Goal: Task Accomplishment & Management: Complete application form

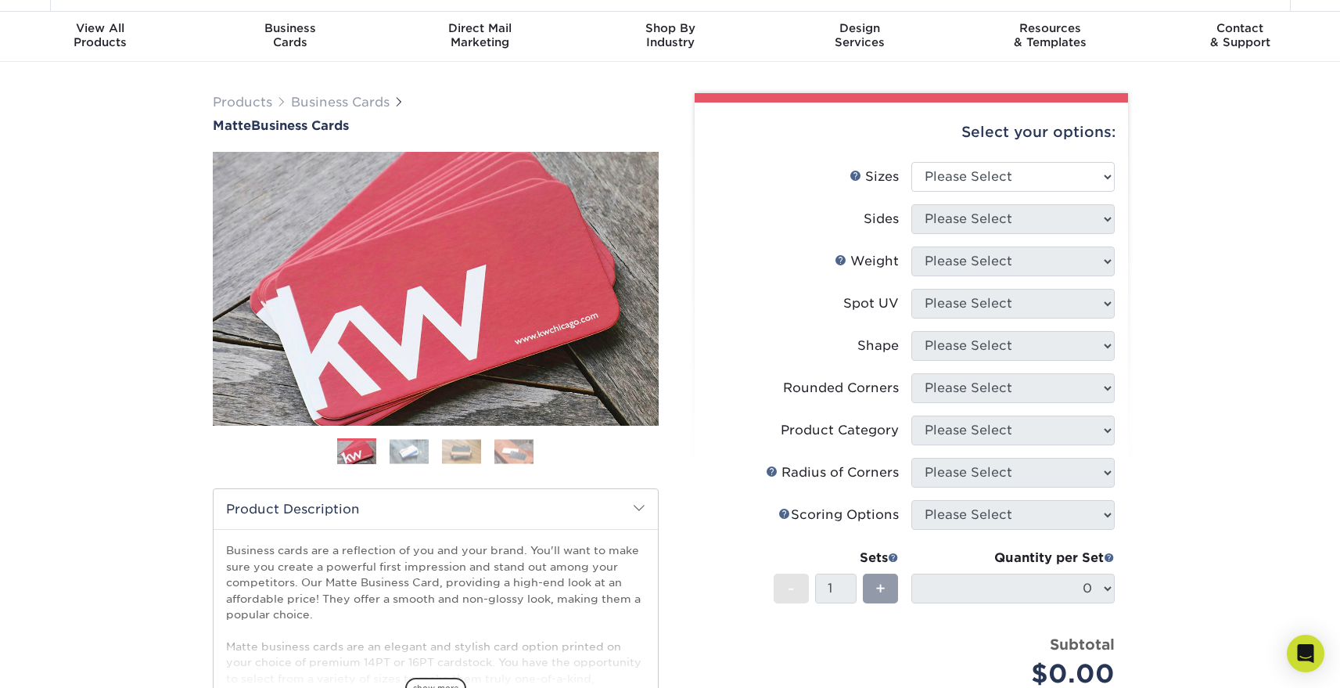
scroll to position [43, 0]
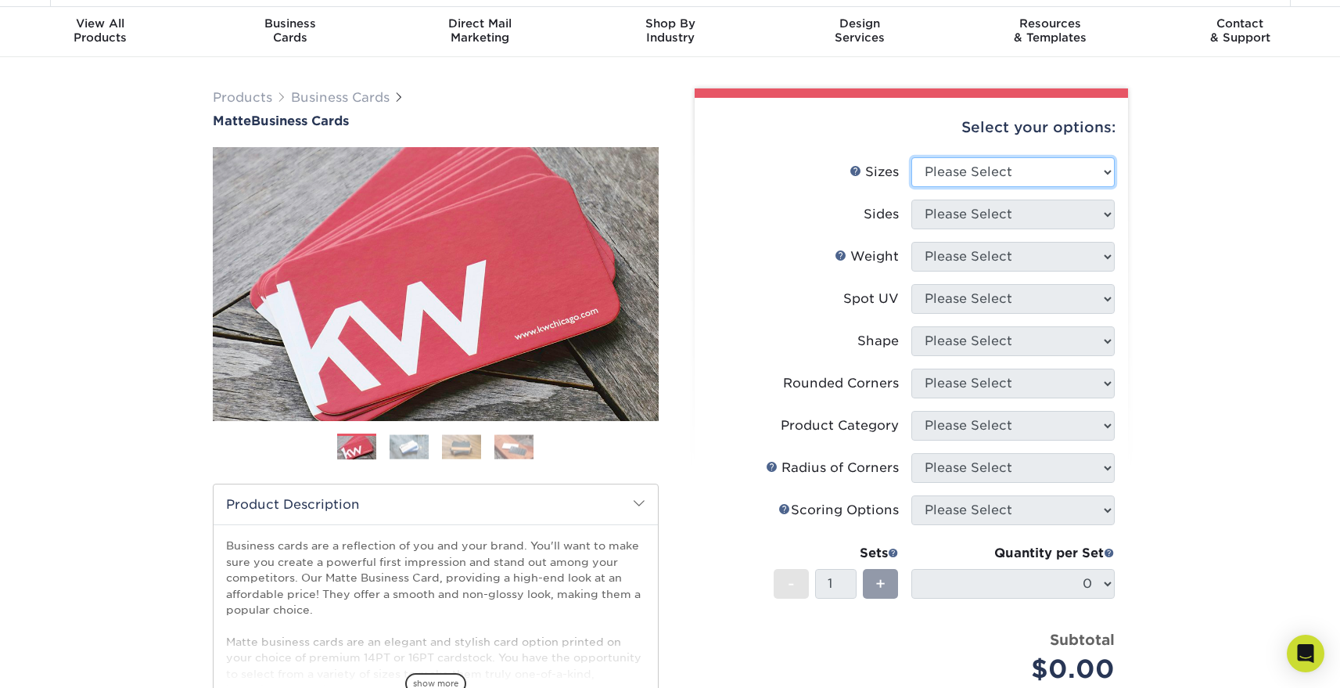
click at [928, 170] on select "Please Select 1.5" x 3.5" - Mini 1.75" x 3.5" - Mini 2" x 2" - Square 2" x 3" -…" at bounding box center [1013, 172] width 203 height 30
select select "2.00x3.50"
click at [912, 157] on select "Please Select 1.5" x 3.5" - Mini 1.75" x 3.5" - Mini 2" x 2" - Square 2" x 3" -…" at bounding box center [1013, 172] width 203 height 30
click at [952, 219] on select "Please Select Print Both Sides Print Front Only" at bounding box center [1013, 215] width 203 height 30
select select "13abbda7-1d64-4f25-8bb2-c179b224825d"
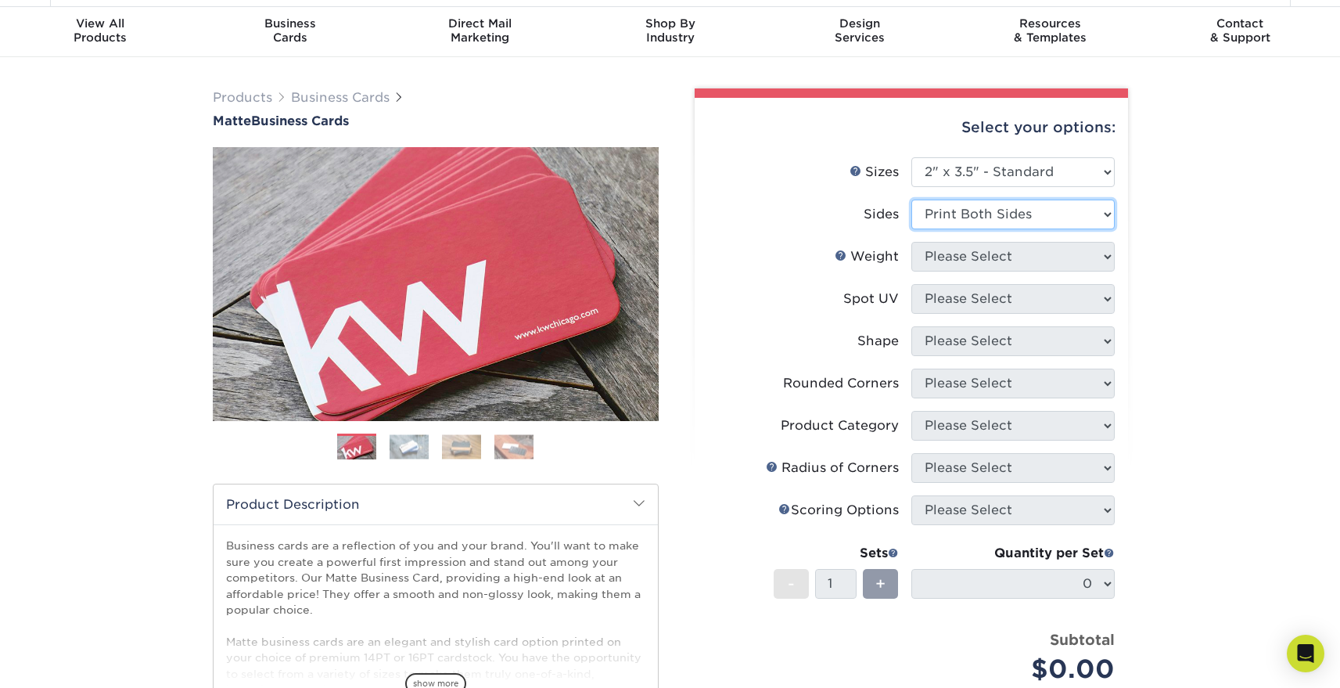
click at [912, 200] on select "Please Select Print Both Sides Print Front Only" at bounding box center [1013, 215] width 203 height 30
click at [955, 255] on select "Please Select 16PT 14PT" at bounding box center [1013, 257] width 203 height 30
select select "16PT"
click at [912, 242] on select "Please Select 16PT 14PT" at bounding box center [1013, 257] width 203 height 30
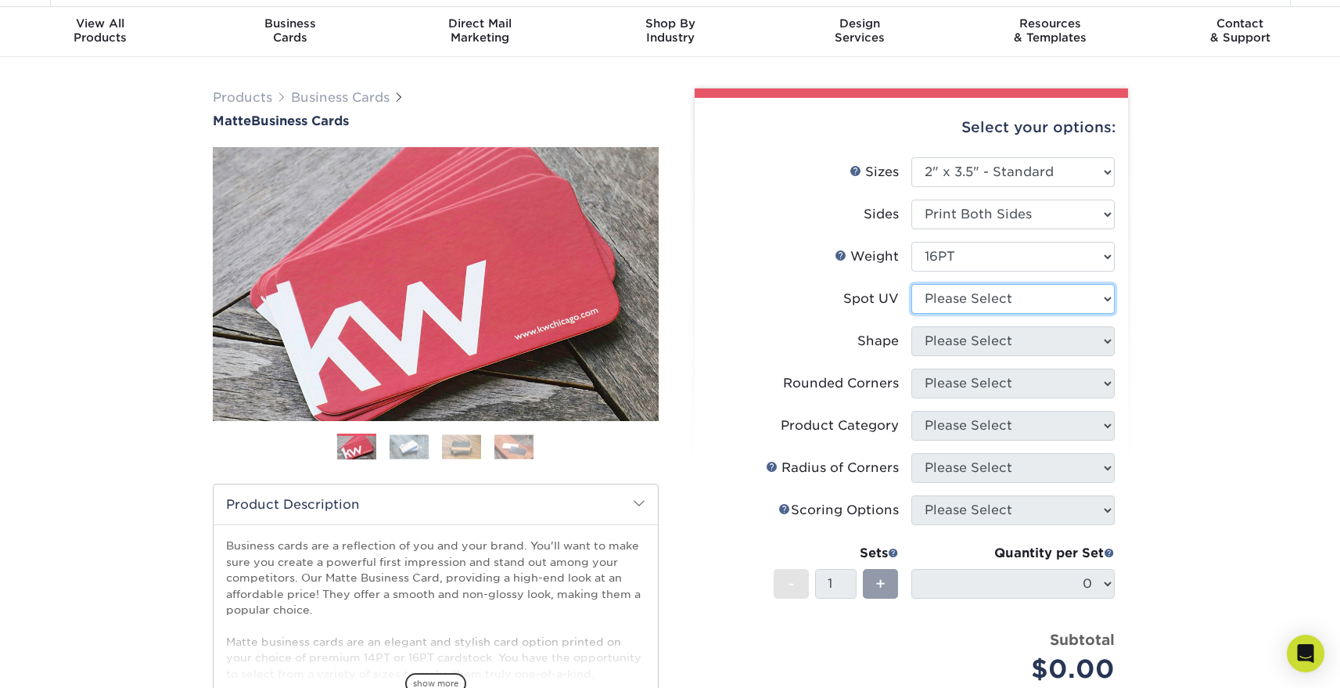
click at [959, 298] on select "Please Select No Spot UV Front and Back (Both Sides) Front Only Back Only" at bounding box center [1013, 299] width 203 height 30
select select "1"
click at [912, 284] on select "Please Select No Spot UV Front and Back (Both Sides) Front Only Back Only" at bounding box center [1013, 299] width 203 height 30
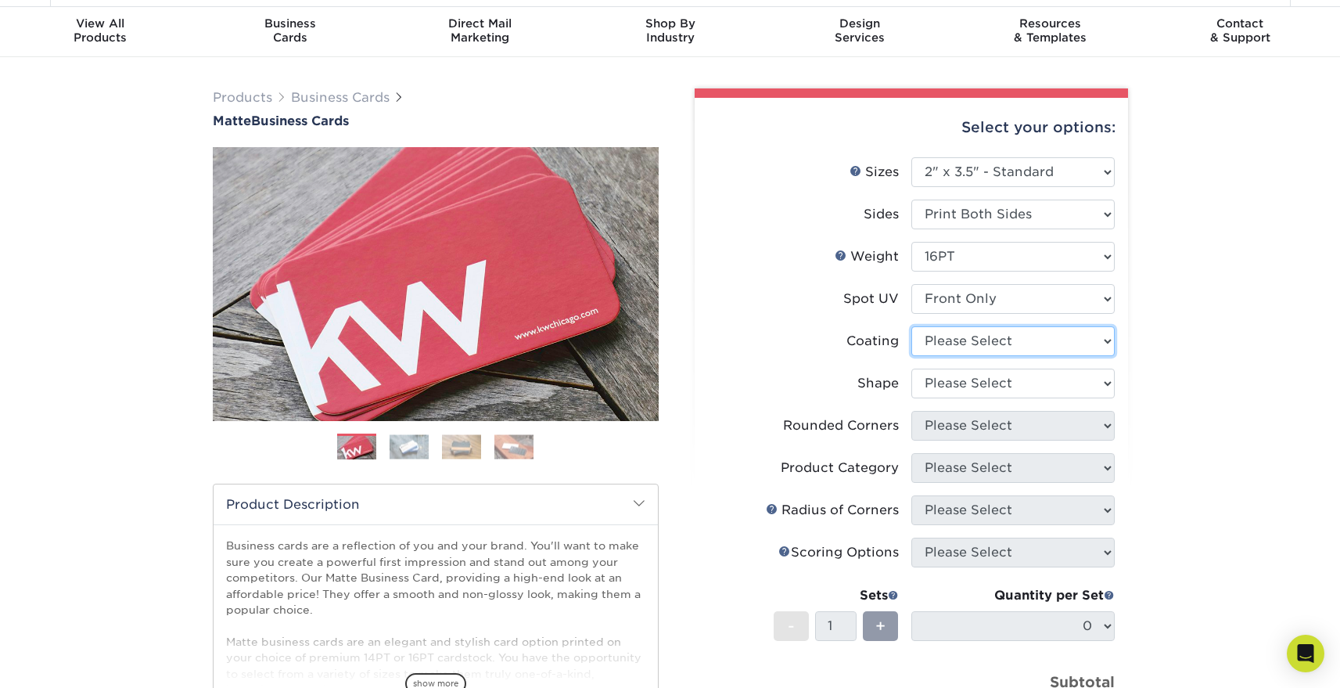
click at [965, 343] on select at bounding box center [1013, 341] width 203 height 30
click at [937, 346] on select at bounding box center [1013, 341] width 203 height 30
select select "121bb7b5-3b4d-429f-bd8d-bbf80e953313"
click at [912, 326] on select at bounding box center [1013, 341] width 203 height 30
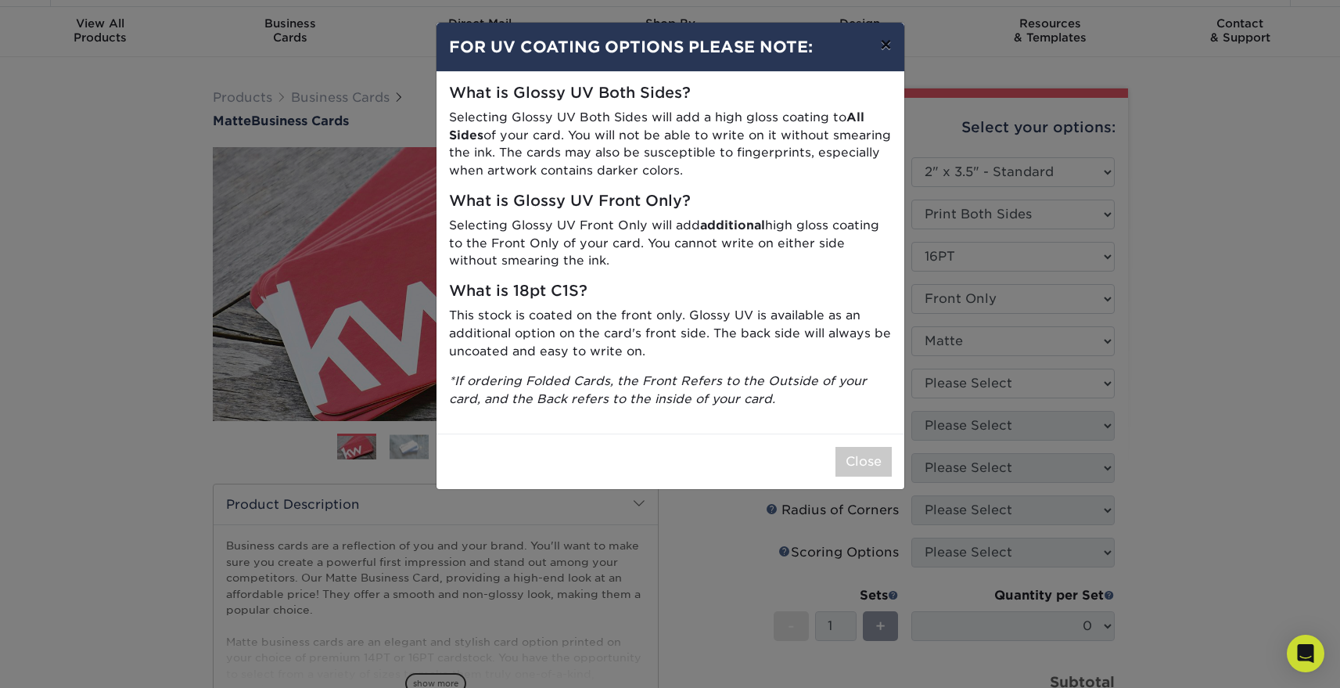
click at [883, 43] on button "×" at bounding box center [886, 45] width 36 height 44
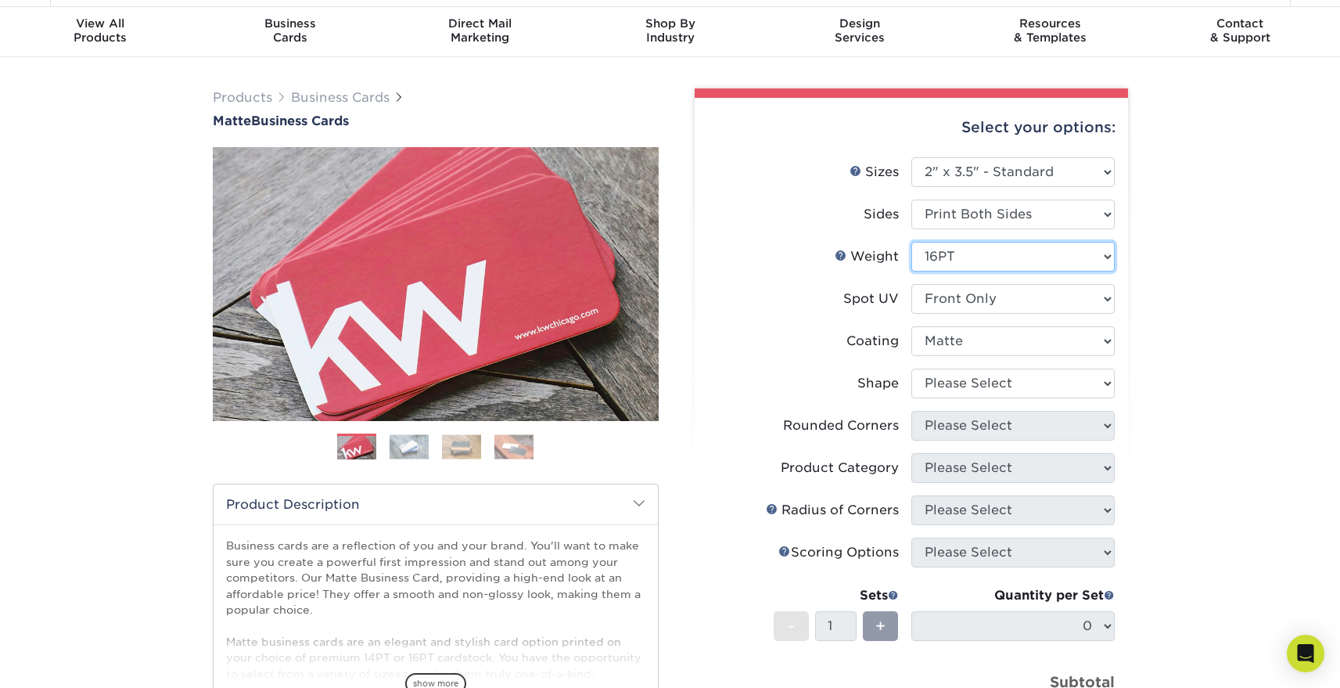
click at [977, 265] on select "Please Select 16PT 14PT" at bounding box center [1013, 257] width 203 height 30
click at [1104, 302] on select "Please Select No Spot UV Front and Back (Both Sides) Front Only Back Only" at bounding box center [1013, 299] width 203 height 30
select select "-1"
click at [912, 284] on select "Please Select No Spot UV Front and Back (Both Sides) Front Only Back Only" at bounding box center [1013, 299] width 203 height 30
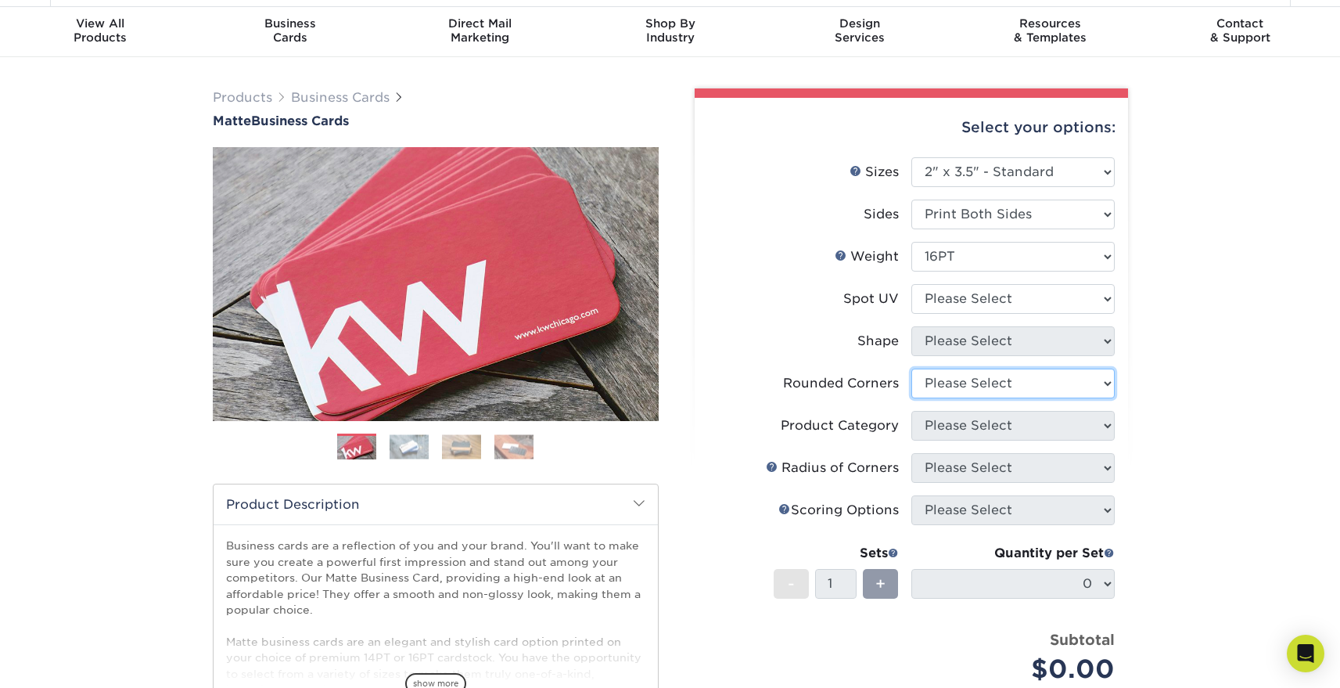
click at [1103, 380] on select "Please Select Yes - Round 2 Corners Yes - Round 4 Corners No" at bounding box center [1013, 384] width 203 height 30
click at [912, 369] on select "Please Select Yes - Round 2 Corners Yes - Round 4 Corners No" at bounding box center [1013, 384] width 203 height 30
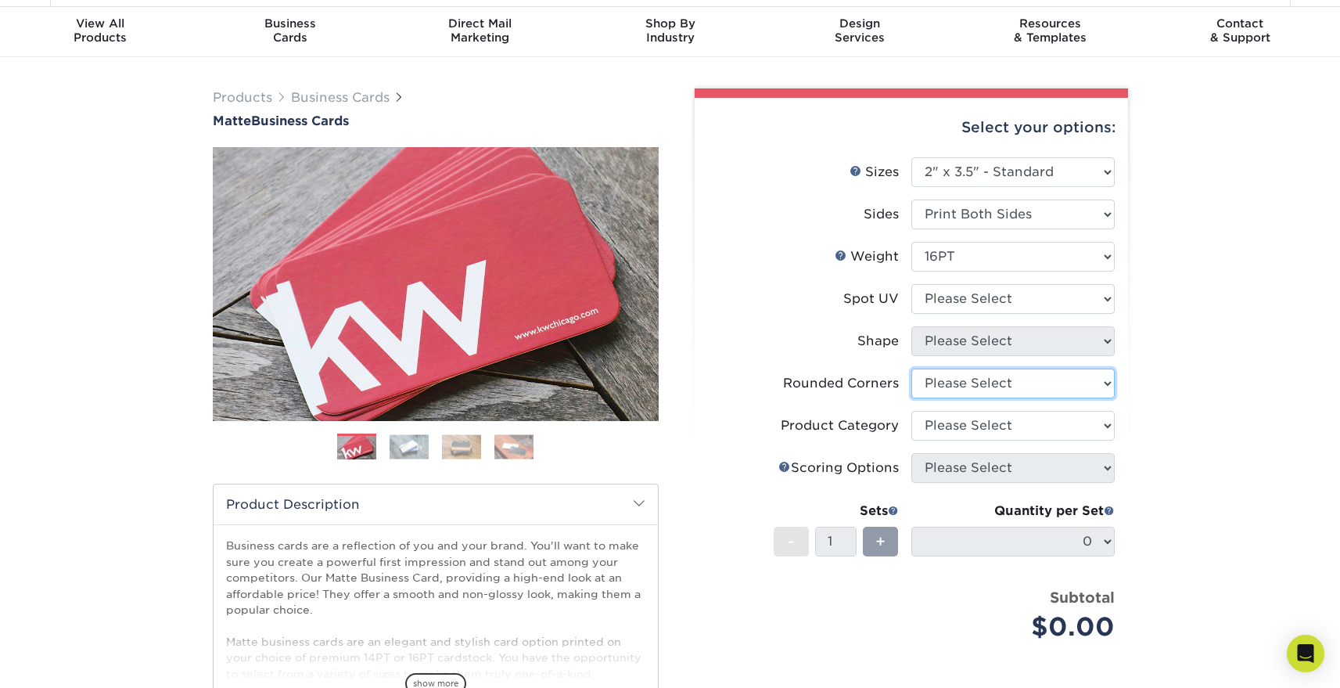
click at [1105, 385] on select "Please Select Yes - Round 2 Corners Yes - Round 4 Corners No" at bounding box center [1013, 384] width 203 height 30
click at [912, 369] on select "Please Select Yes - Round 2 Corners Yes - Round 4 Corners No" at bounding box center [1013, 384] width 203 height 30
select select "-1"
click at [1102, 421] on select "Please Select" at bounding box center [1013, 426] width 203 height 30
click at [1096, 295] on select "Please Select No Spot UV Front and Back (Both Sides) Front Only Back Only" at bounding box center [1013, 299] width 203 height 30
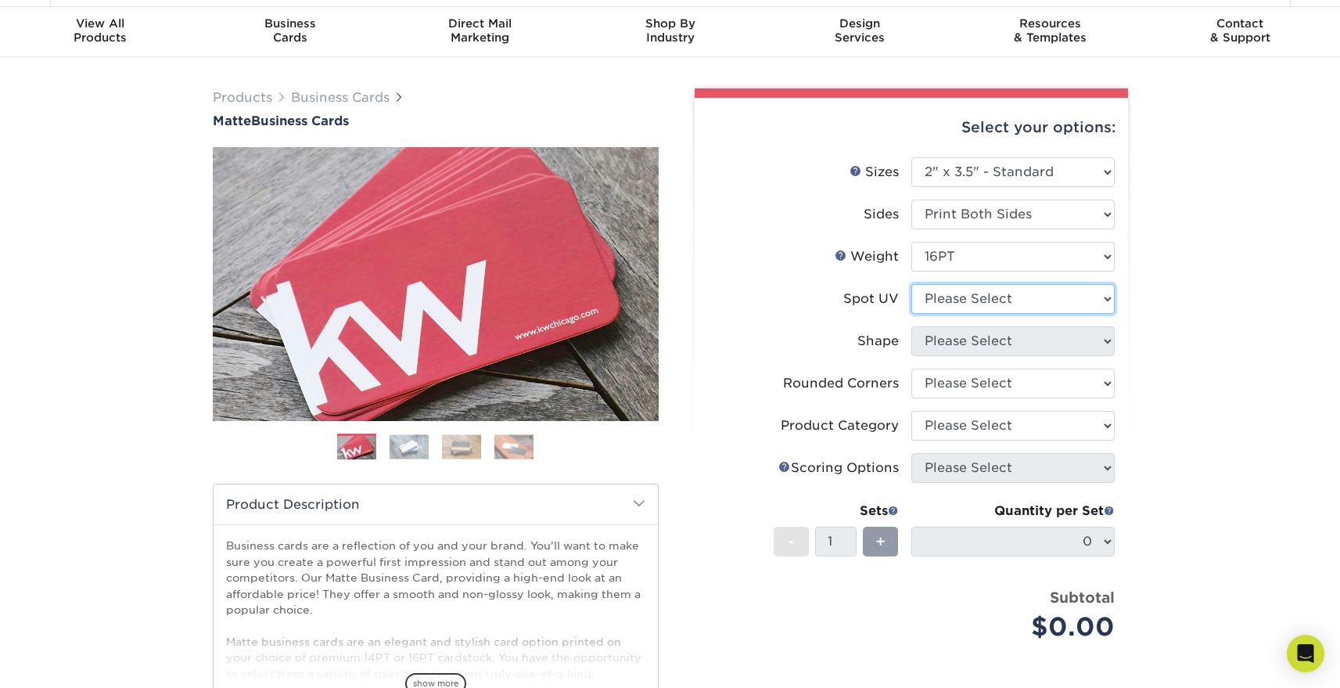
select select "1"
click at [912, 284] on select "Please Select No Spot UV Front and Back (Both Sides) Front Only Back Only" at bounding box center [1013, 299] width 203 height 30
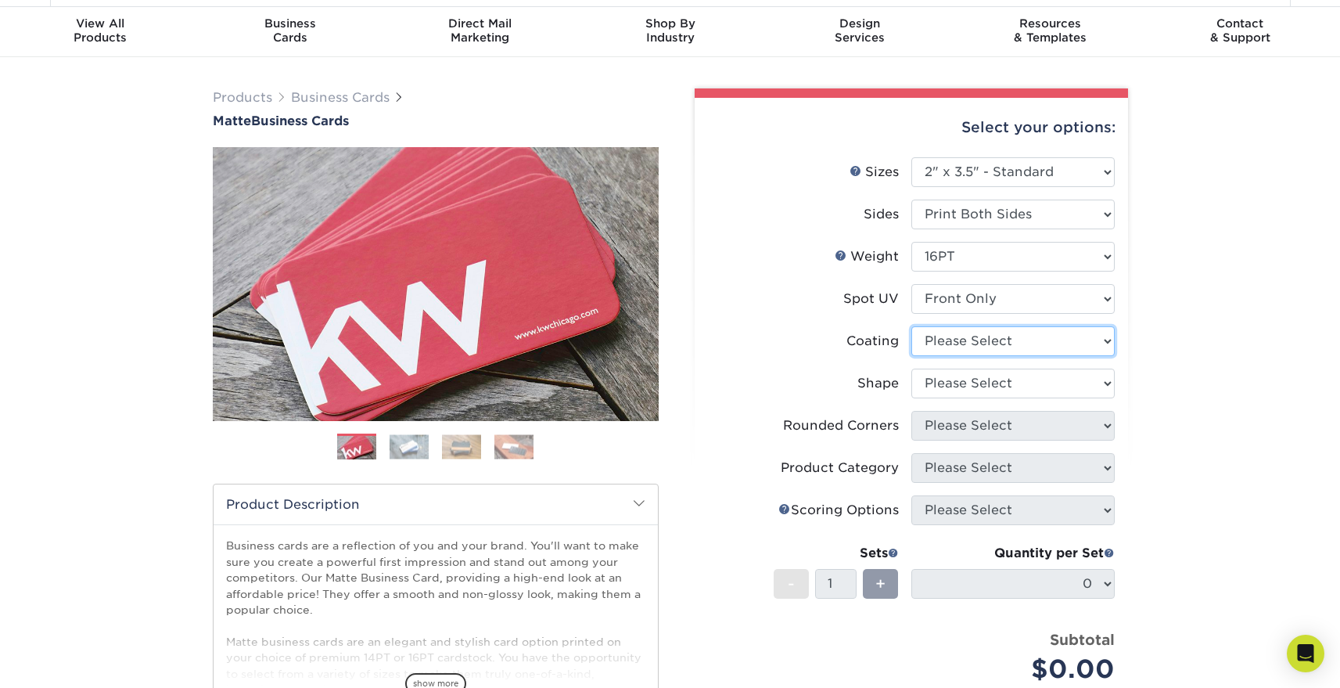
click at [1102, 348] on select at bounding box center [1013, 341] width 203 height 30
select select "121bb7b5-3b4d-429f-bd8d-bbf80e953313"
click at [912, 326] on select at bounding box center [1013, 341] width 203 height 30
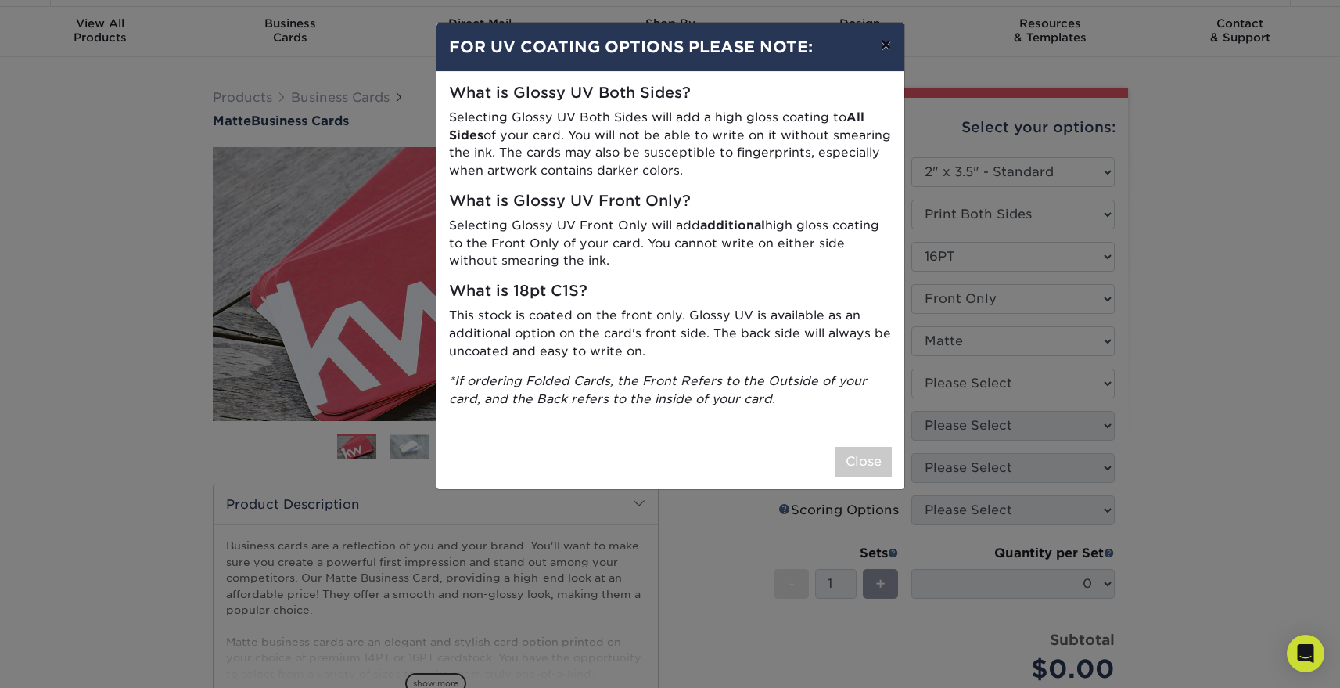
click at [882, 50] on button "×" at bounding box center [886, 45] width 36 height 44
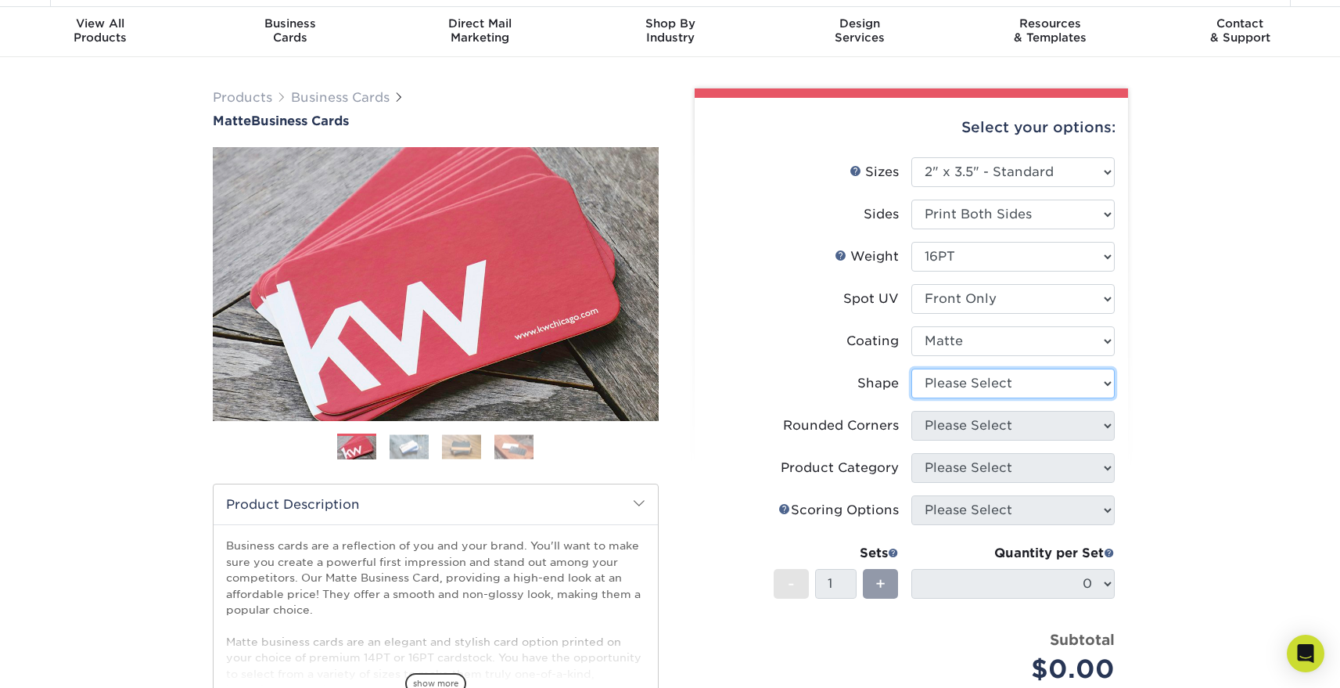
click at [988, 380] on select "Please Select Standard" at bounding box center [1013, 384] width 203 height 30
select select "standard"
click at [912, 369] on select "Please Select Standard" at bounding box center [1013, 384] width 203 height 30
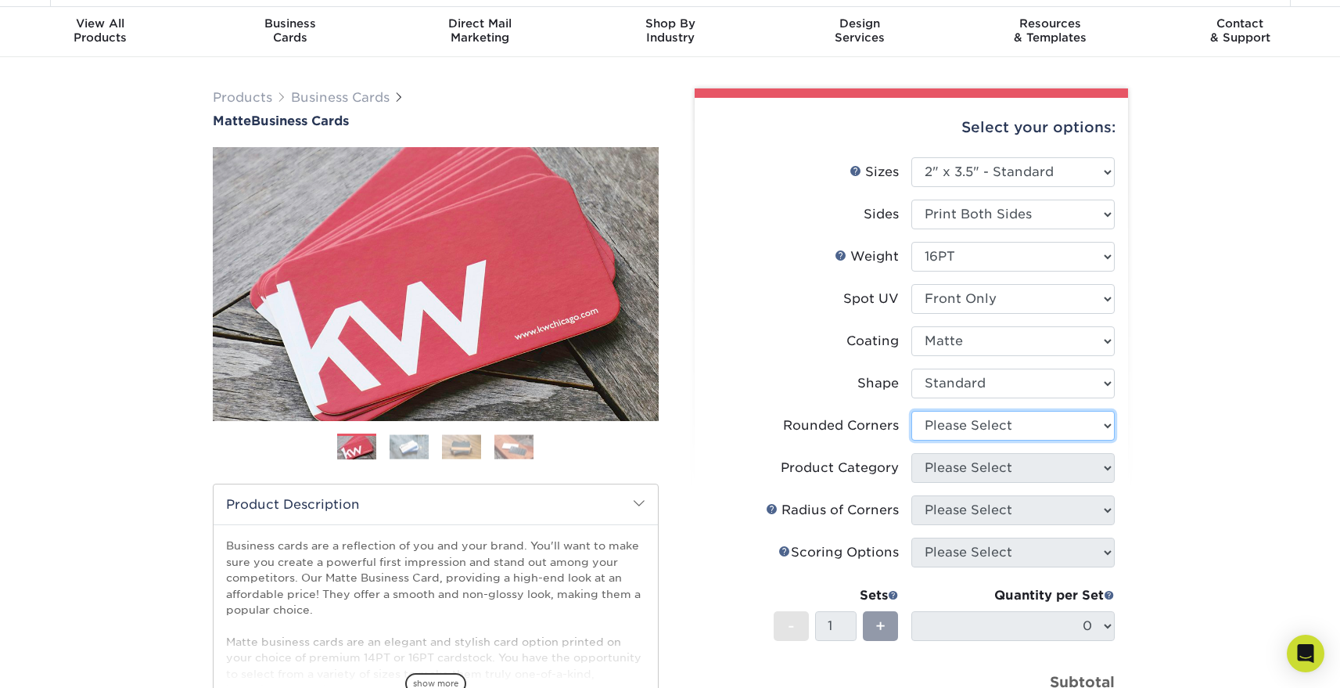
click at [995, 424] on select "Please Select Yes - Round 2 Corners Yes - Round 4 Corners No" at bounding box center [1013, 426] width 203 height 30
select select "0"
click at [912, 411] on select "Please Select Yes - Round 2 Corners Yes - Round 4 Corners No" at bounding box center [1013, 426] width 203 height 30
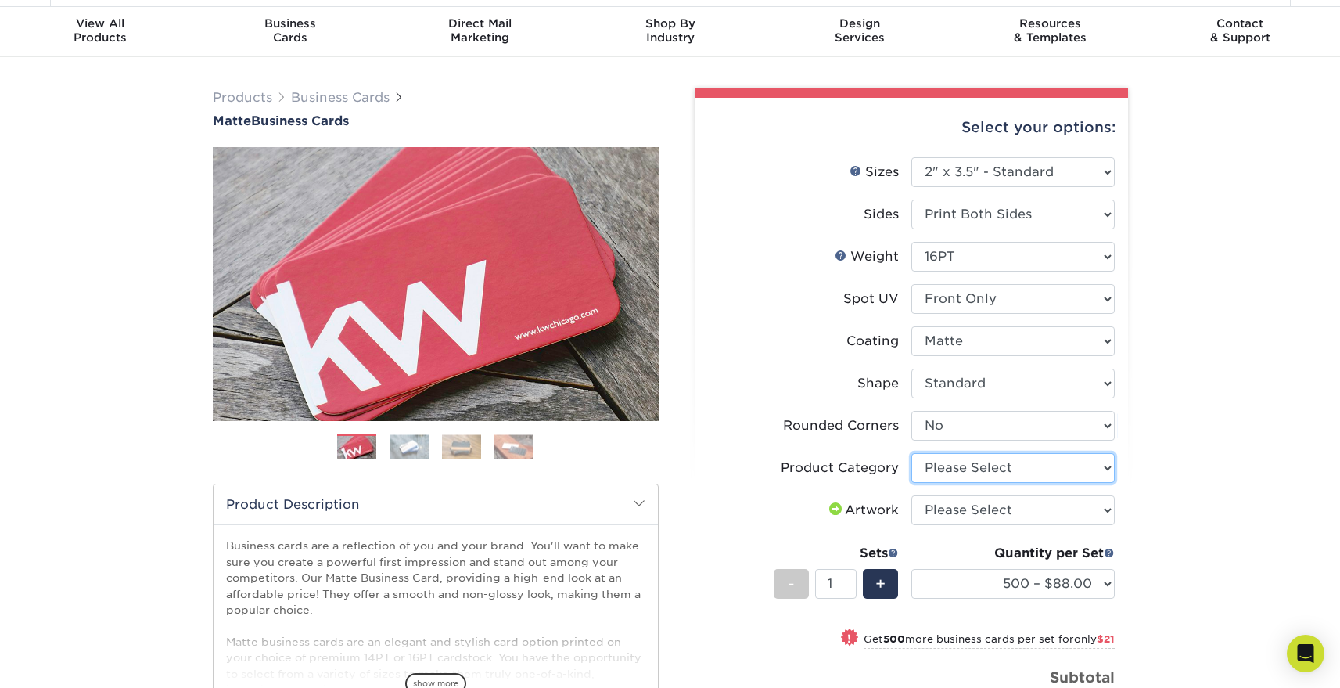
click at [992, 462] on select "Please Select Business Cards" at bounding box center [1013, 468] width 203 height 30
select select "3b5148f1-0588-4f88-a218-97bcfdce65c1"
click at [912, 453] on select "Please Select Business Cards" at bounding box center [1013, 468] width 203 height 30
click at [1002, 510] on select "Please Select I will upload files I need a design - $100" at bounding box center [1013, 510] width 203 height 30
select select "upload"
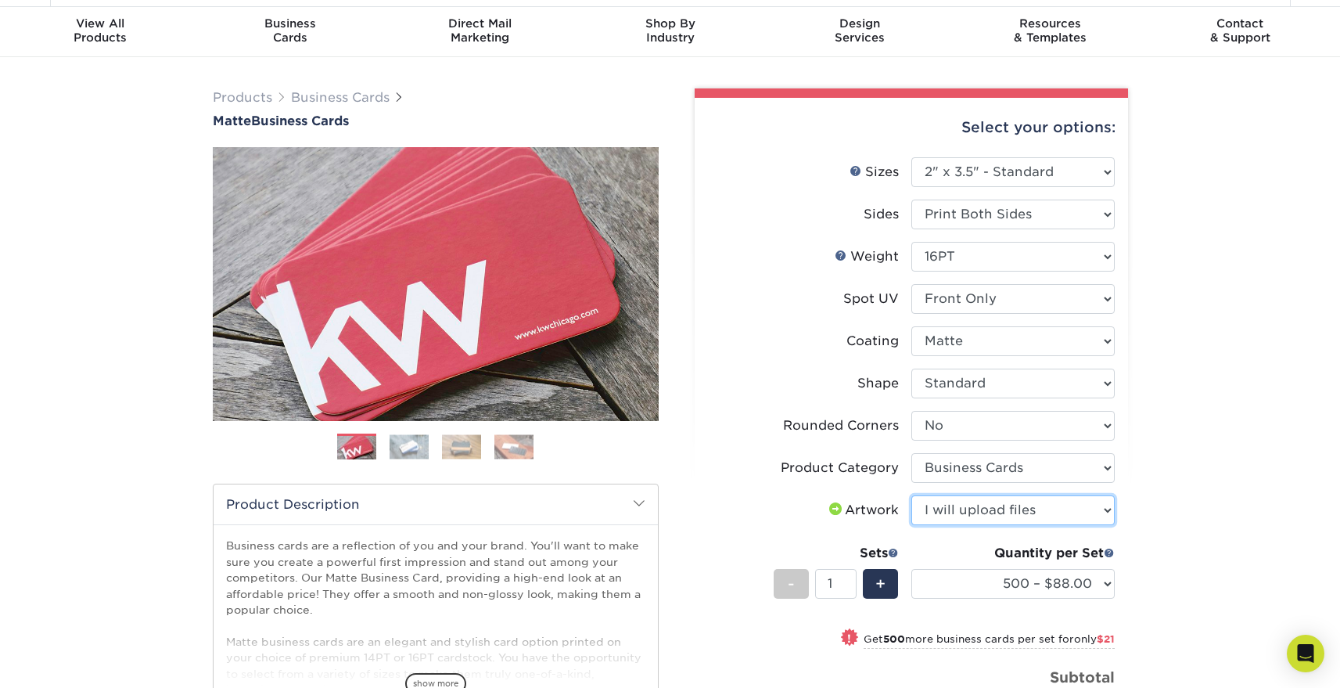
click at [912, 495] on select "Please Select I will upload files I need a design - $100" at bounding box center [1013, 510] width 203 height 30
click at [1110, 583] on select "500 – $88.00 1000 – $109.00 2500 – $205.00 5000 – $279.00 10000 – $612.00 15000…" at bounding box center [1013, 584] width 203 height 30
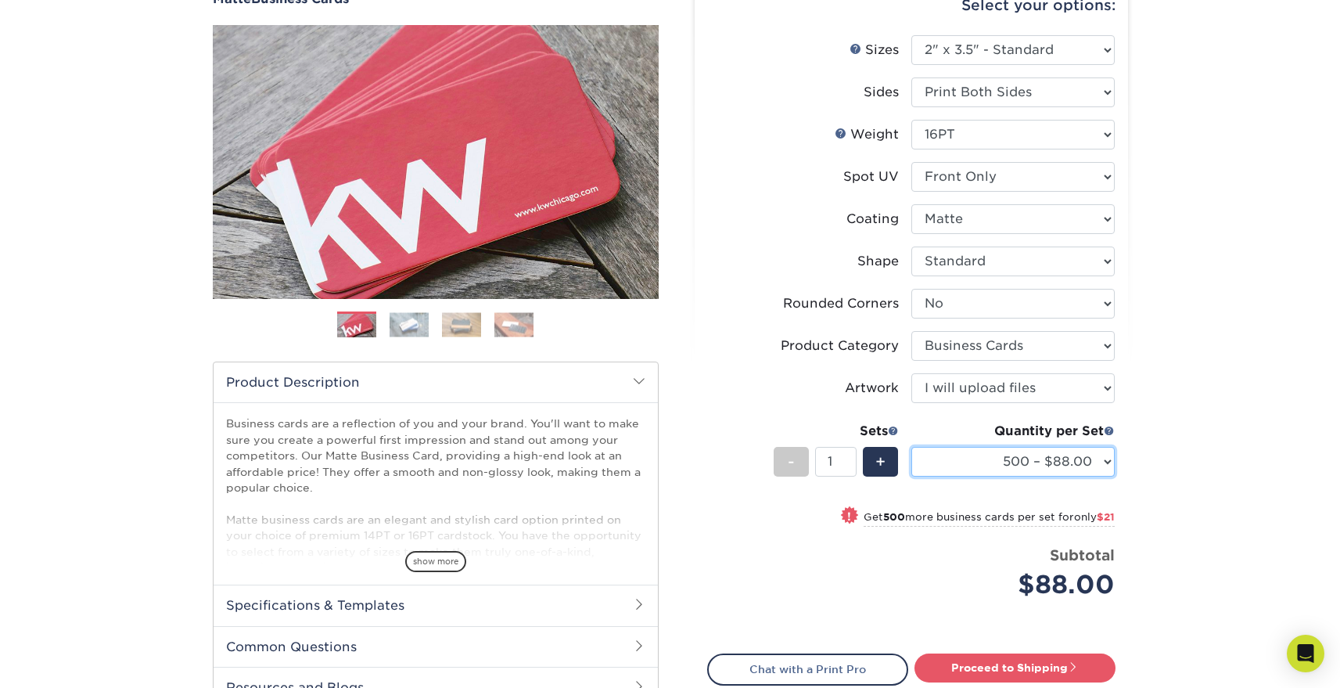
scroll to position [169, 0]
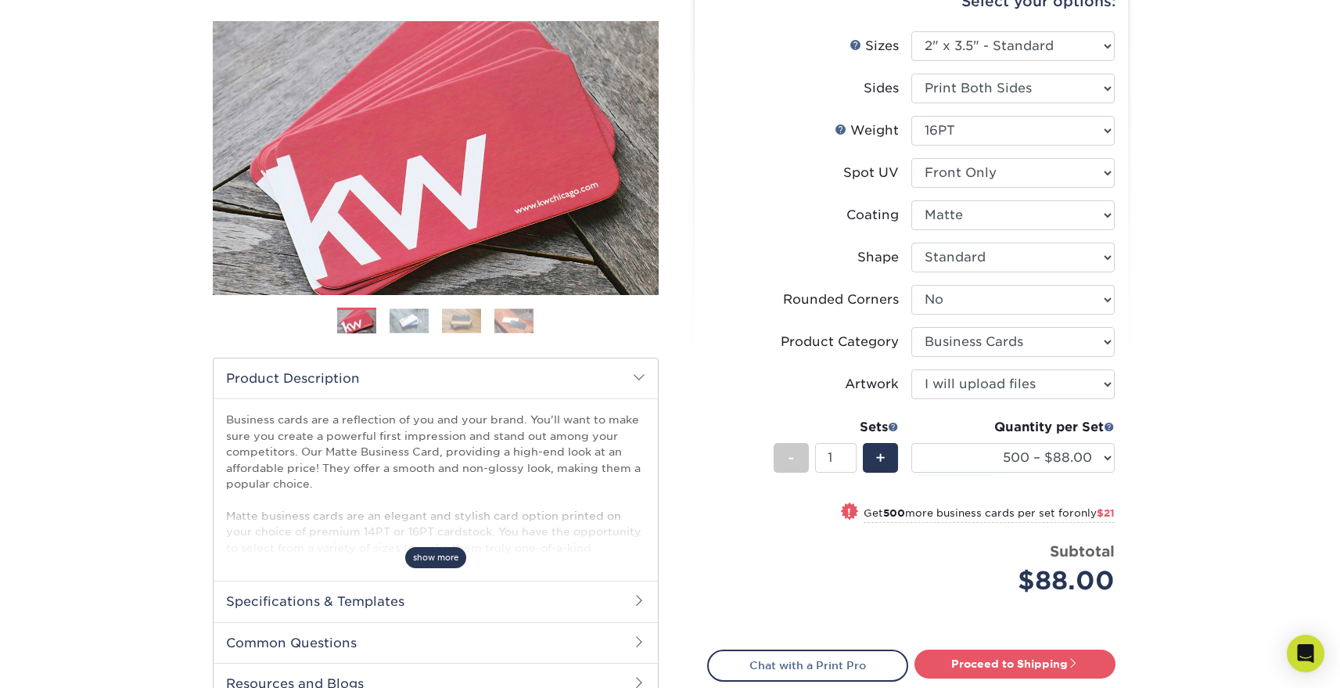
click at [448, 552] on span "show more" at bounding box center [435, 557] width 61 height 21
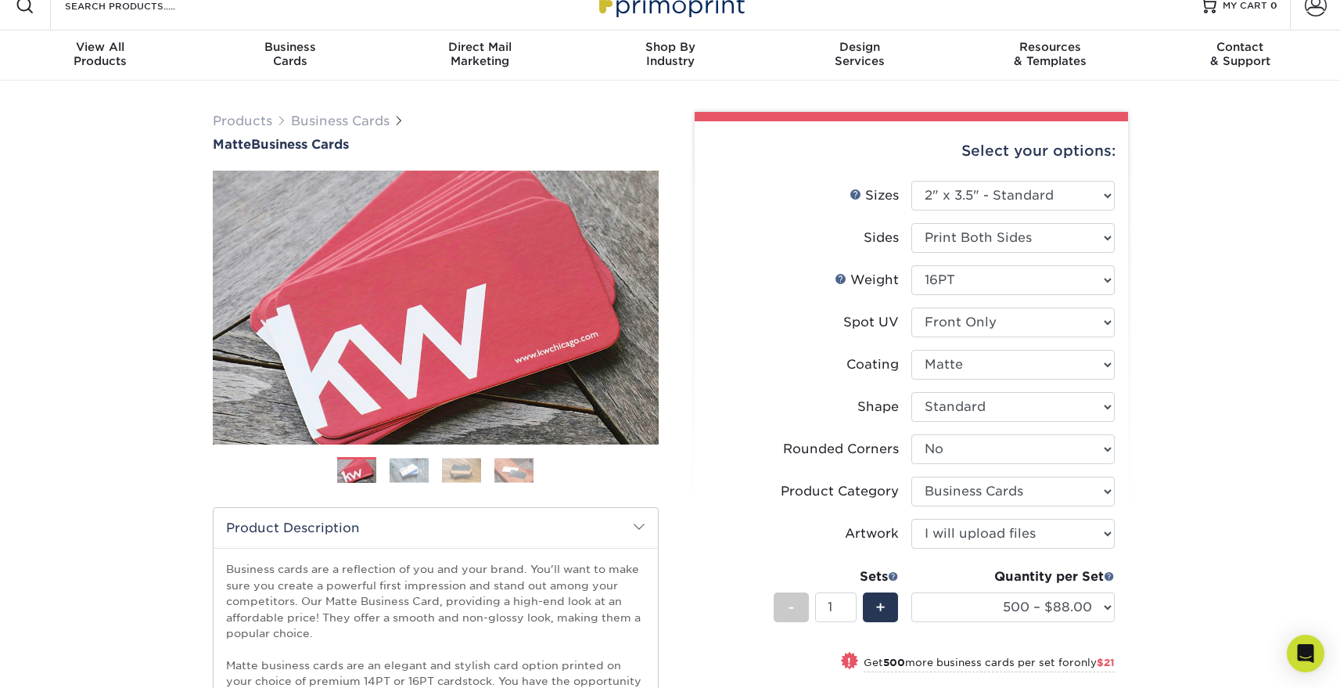
scroll to position [0, 0]
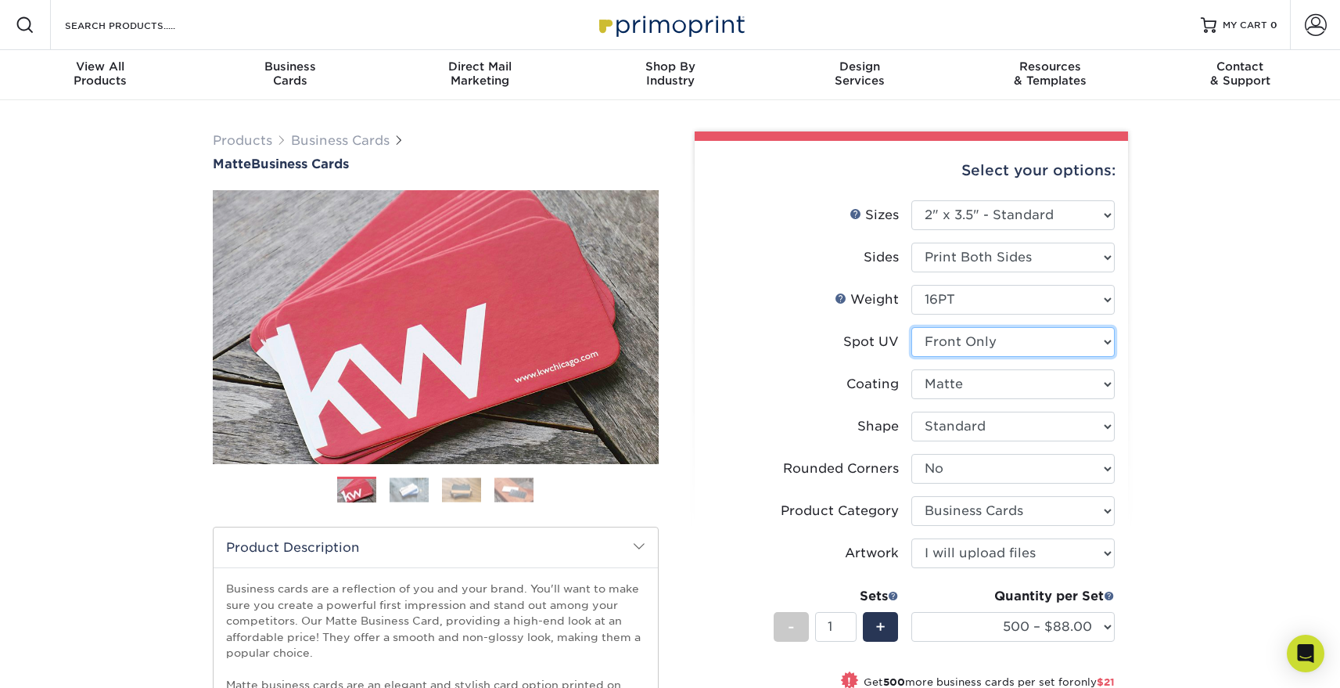
click at [994, 338] on select "Please Select No Spot UV Front and Back (Both Sides) Front Only Back Only" at bounding box center [1013, 342] width 203 height 30
select select "-1"
click at [912, 327] on select "Please Select No Spot UV Front and Back (Both Sides) Front Only Back Only" at bounding box center [1013, 342] width 203 height 30
select select "-1"
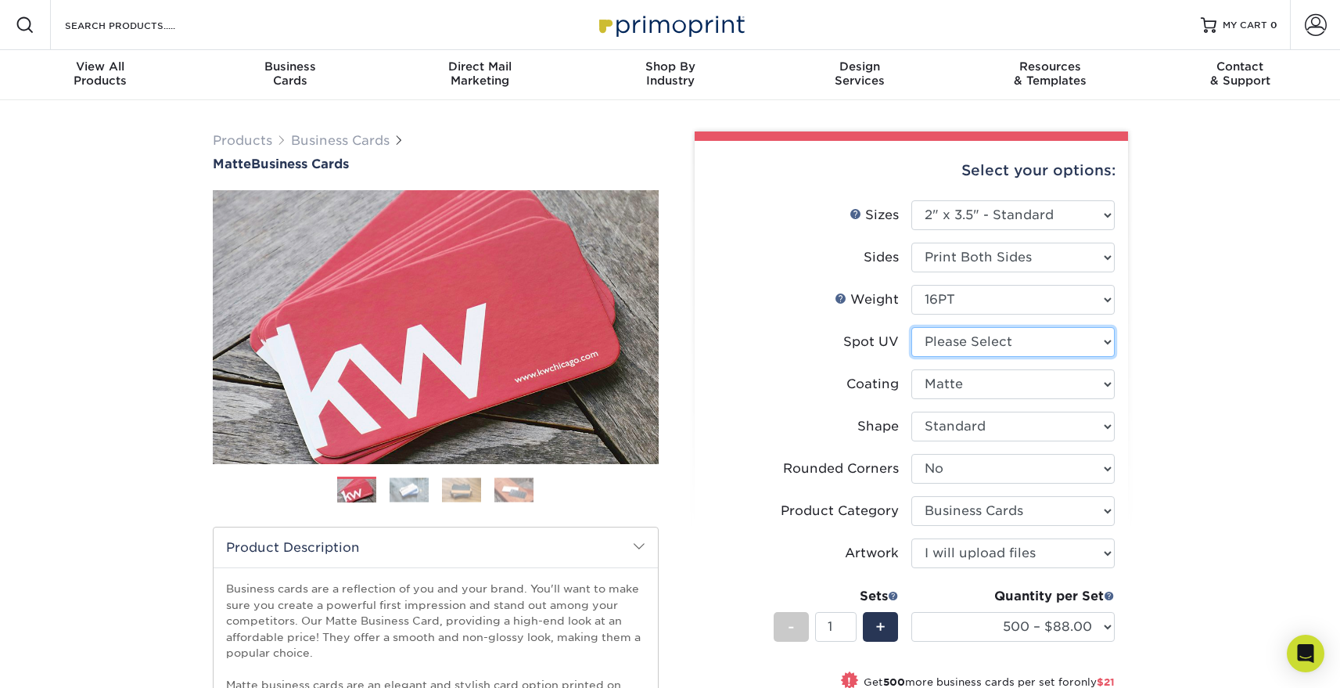
select select
select select "-1"
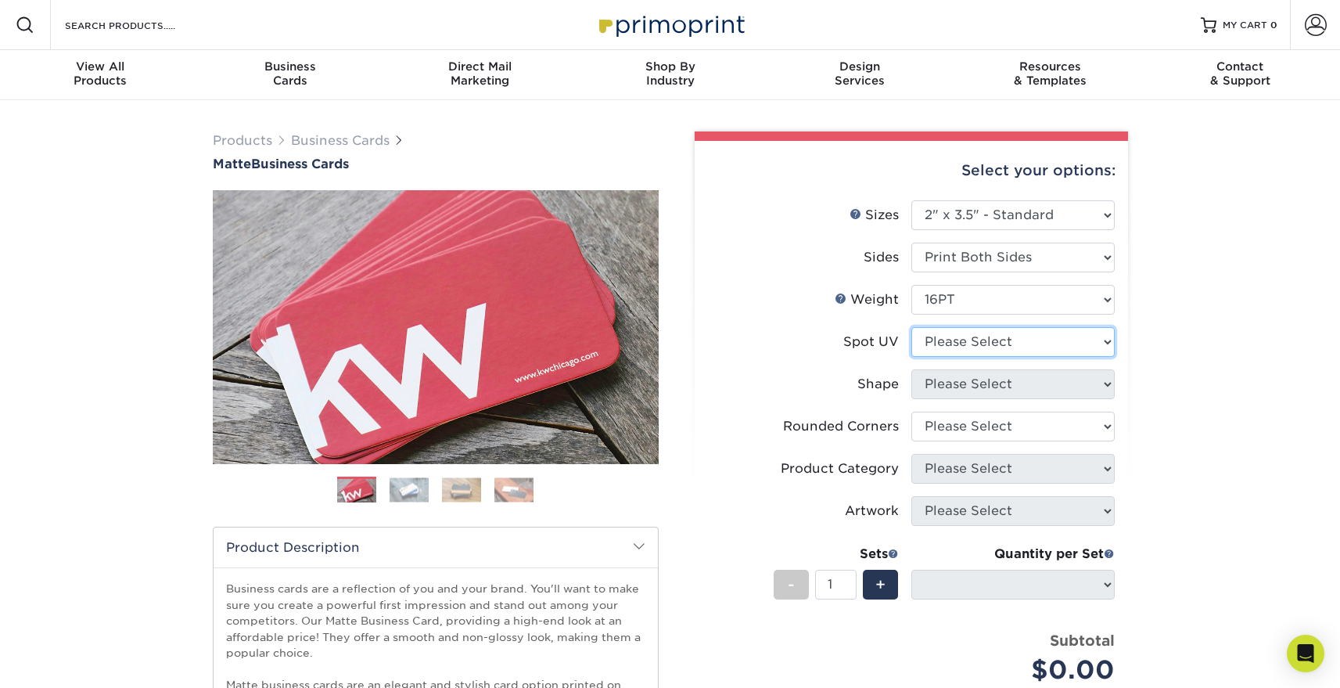
click at [1027, 336] on select "Please Select No Spot UV Front and Back (Both Sides) Front Only Back Only" at bounding box center [1013, 342] width 203 height 30
select select "1"
click at [912, 327] on select "Please Select No Spot UV Front and Back (Both Sides) Front Only Back Only" at bounding box center [1013, 342] width 203 height 30
select select
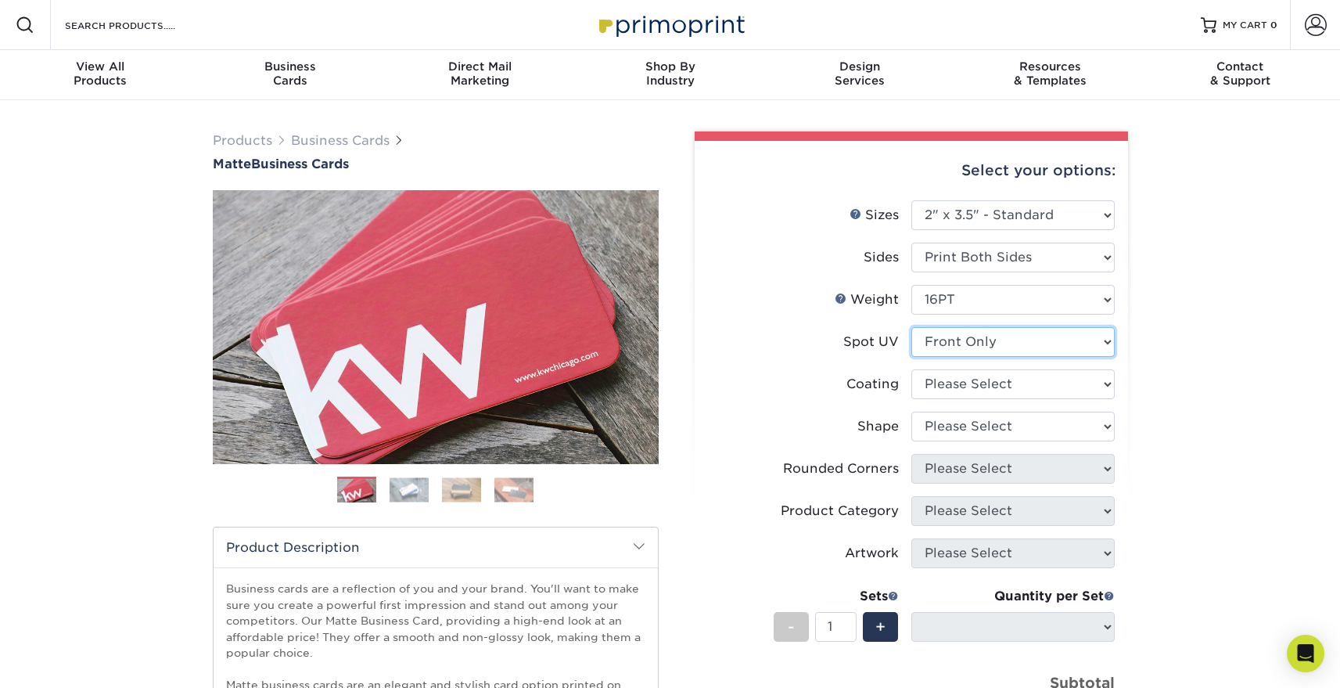
click at [1066, 346] on select "Please Select No Spot UV Front and Back (Both Sides) Front Only Back Only" at bounding box center [1013, 342] width 203 height 30
select select "0"
click at [912, 327] on select "Please Select No Spot UV Front and Back (Both Sides) Front Only Back Only" at bounding box center [1013, 342] width 203 height 30
select select
click at [1106, 340] on select "Please Select No Spot UV Front and Back (Both Sides) Front Only Back Only" at bounding box center [1013, 342] width 203 height 30
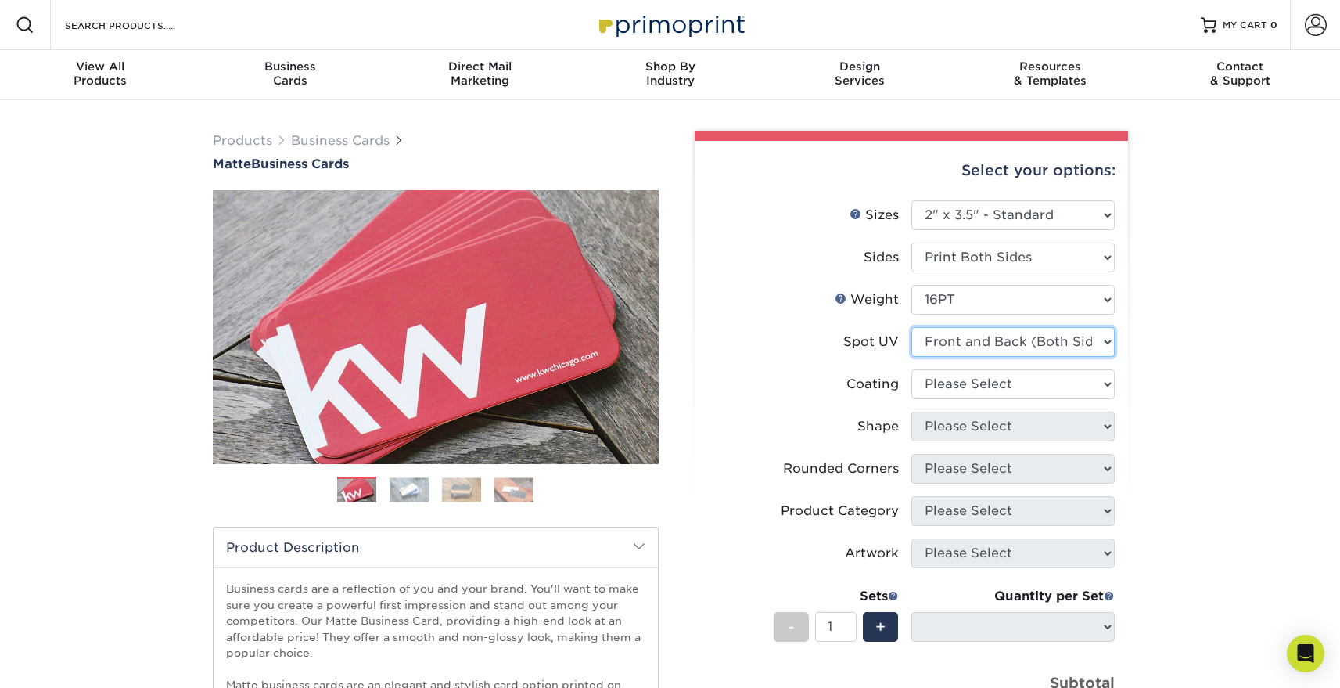
select select "1"
click at [912, 327] on select "Please Select No Spot UV Front and Back (Both Sides) Front Only Back Only" at bounding box center [1013, 342] width 203 height 30
select select
click at [1096, 380] on select at bounding box center [1013, 384] width 203 height 30
select select "121bb7b5-3b4d-429f-bd8d-bbf80e953313"
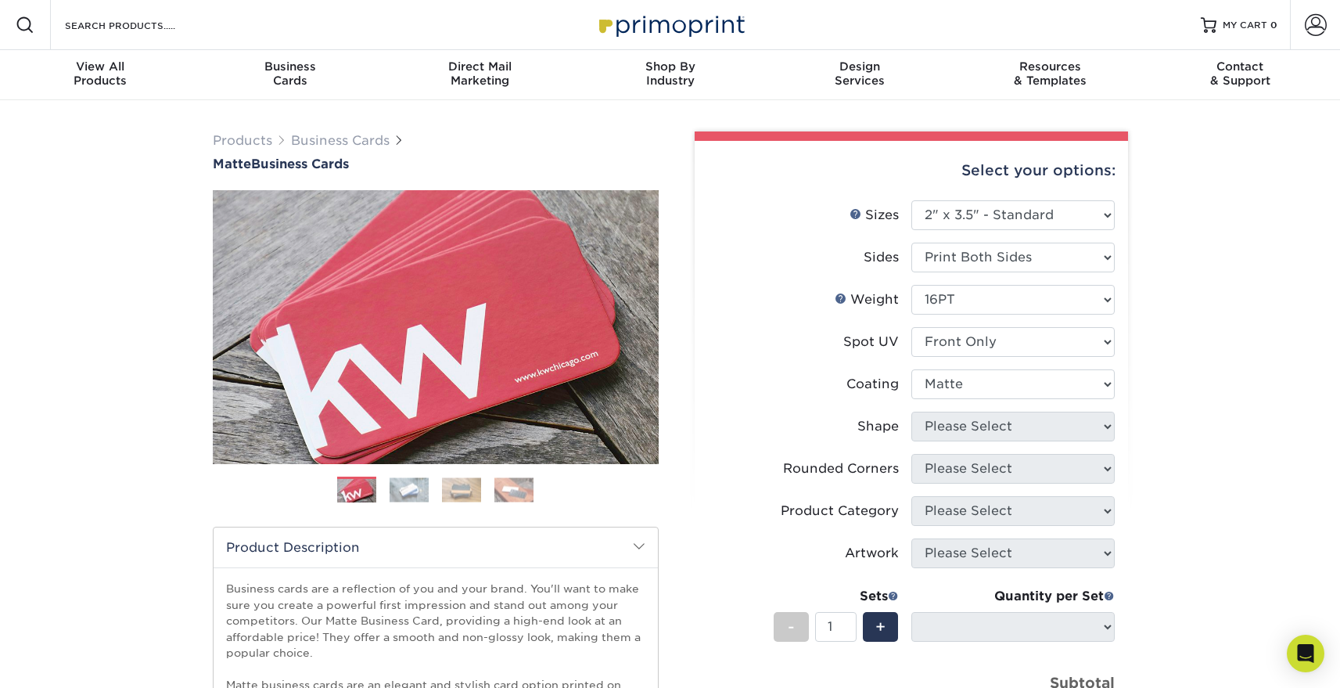
click at [912, 369] on select at bounding box center [1013, 384] width 203 height 30
select select
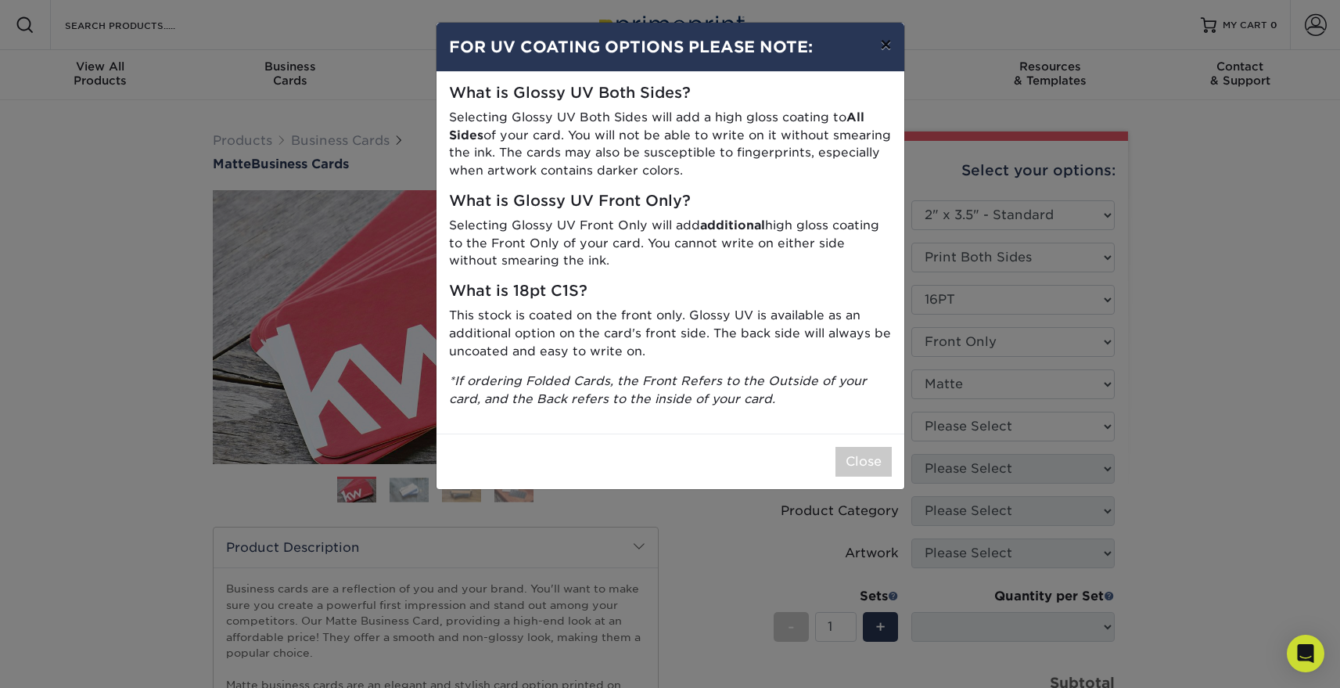
click at [881, 46] on button "×" at bounding box center [886, 45] width 36 height 44
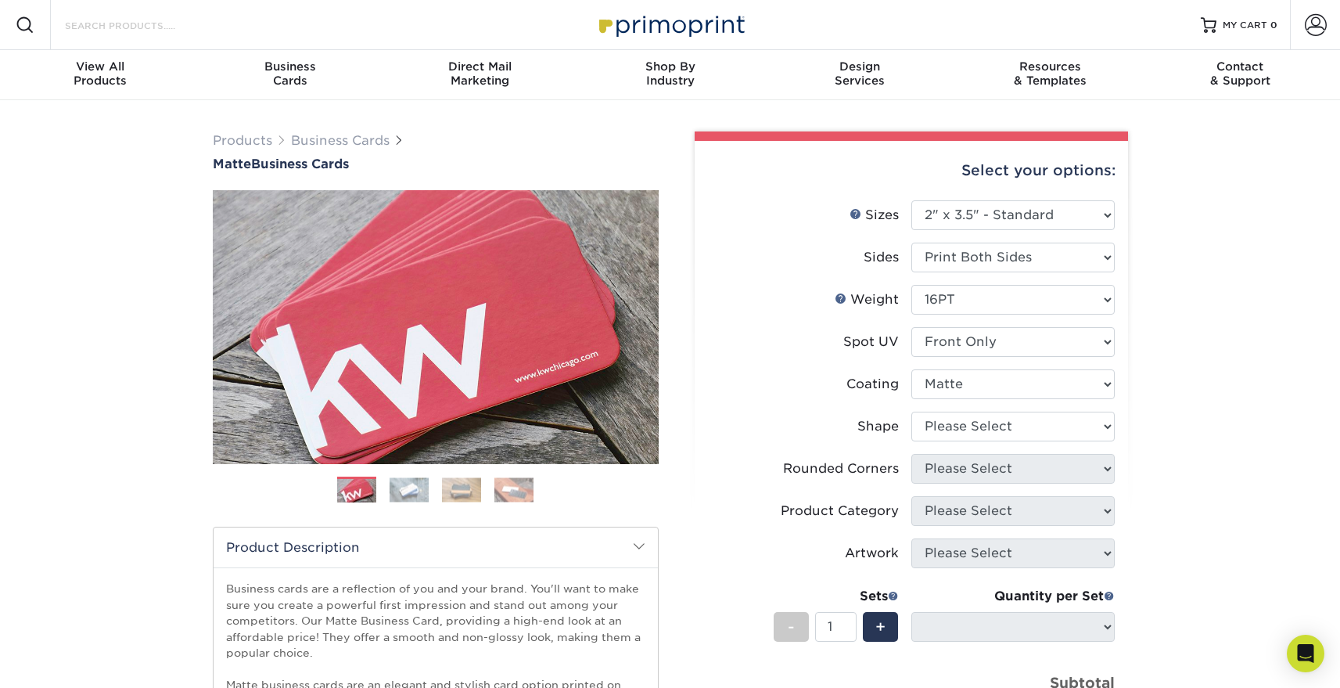
click at [153, 28] on input "Search Products" at bounding box center [139, 25] width 153 height 19
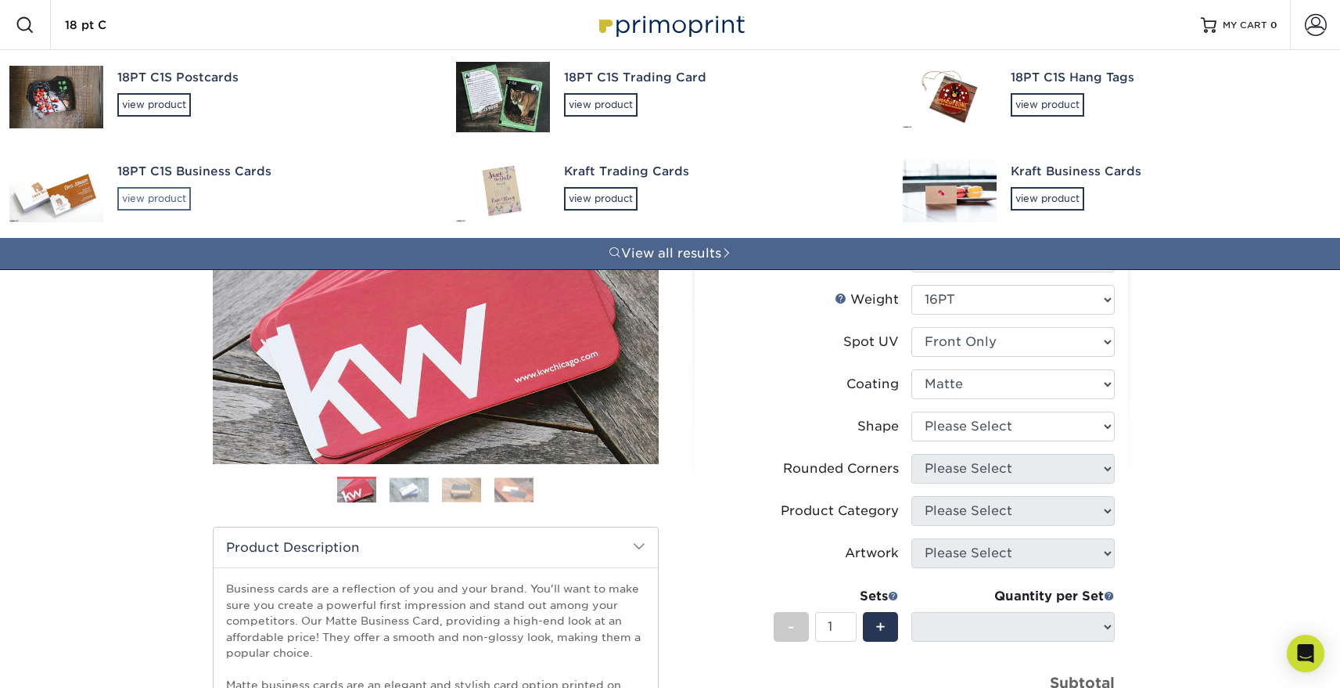
type input "18 pt C"
click at [166, 196] on div "view product" at bounding box center [154, 198] width 74 height 23
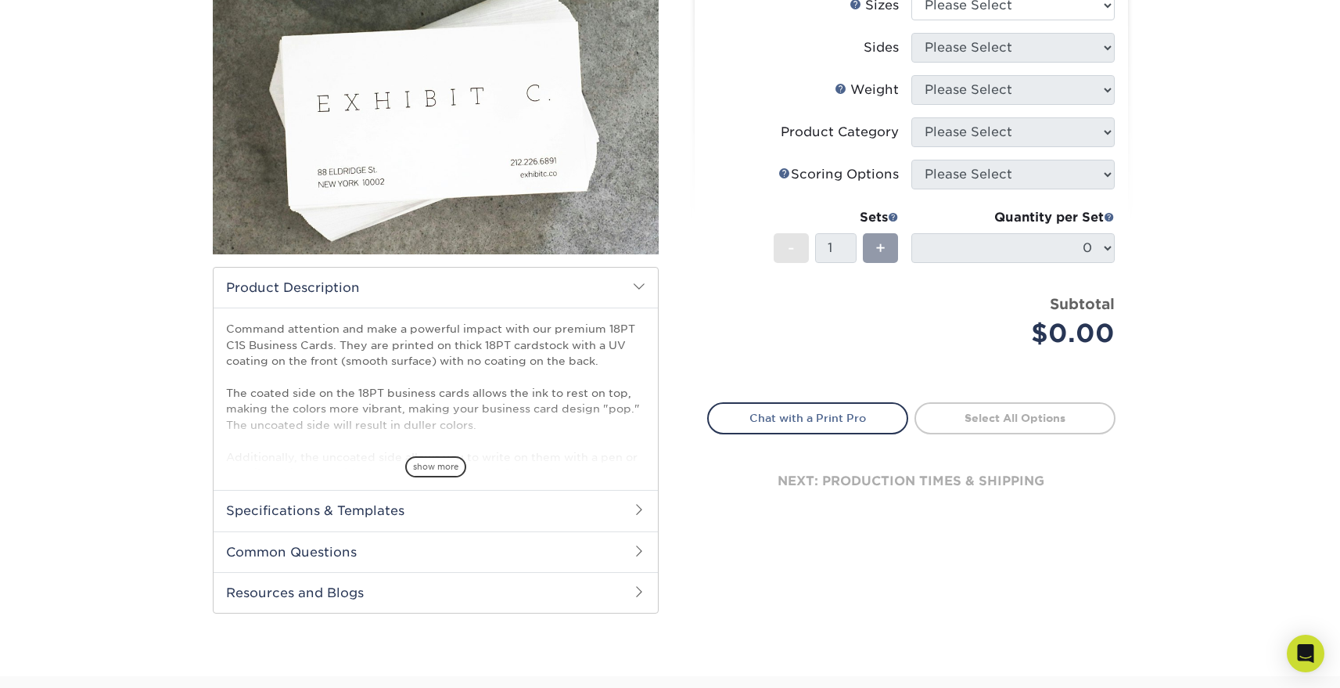
scroll to position [232, 0]
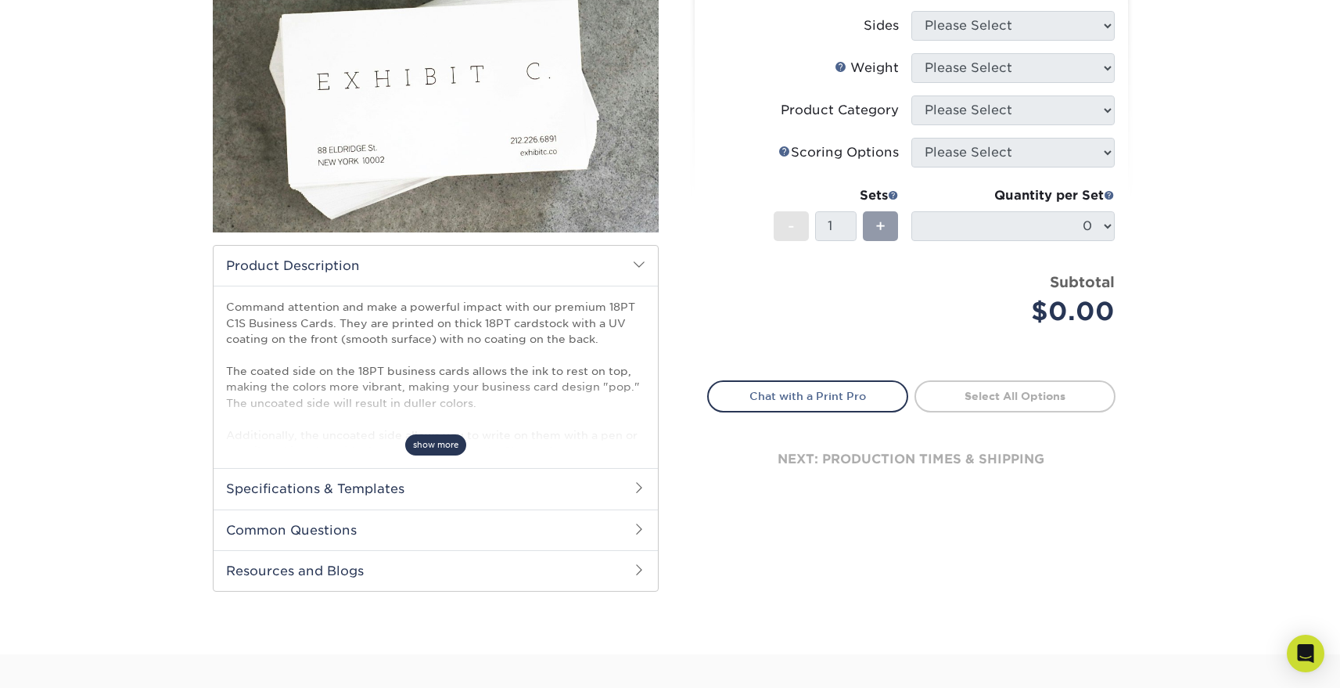
click at [430, 434] on span "show more" at bounding box center [435, 444] width 61 height 21
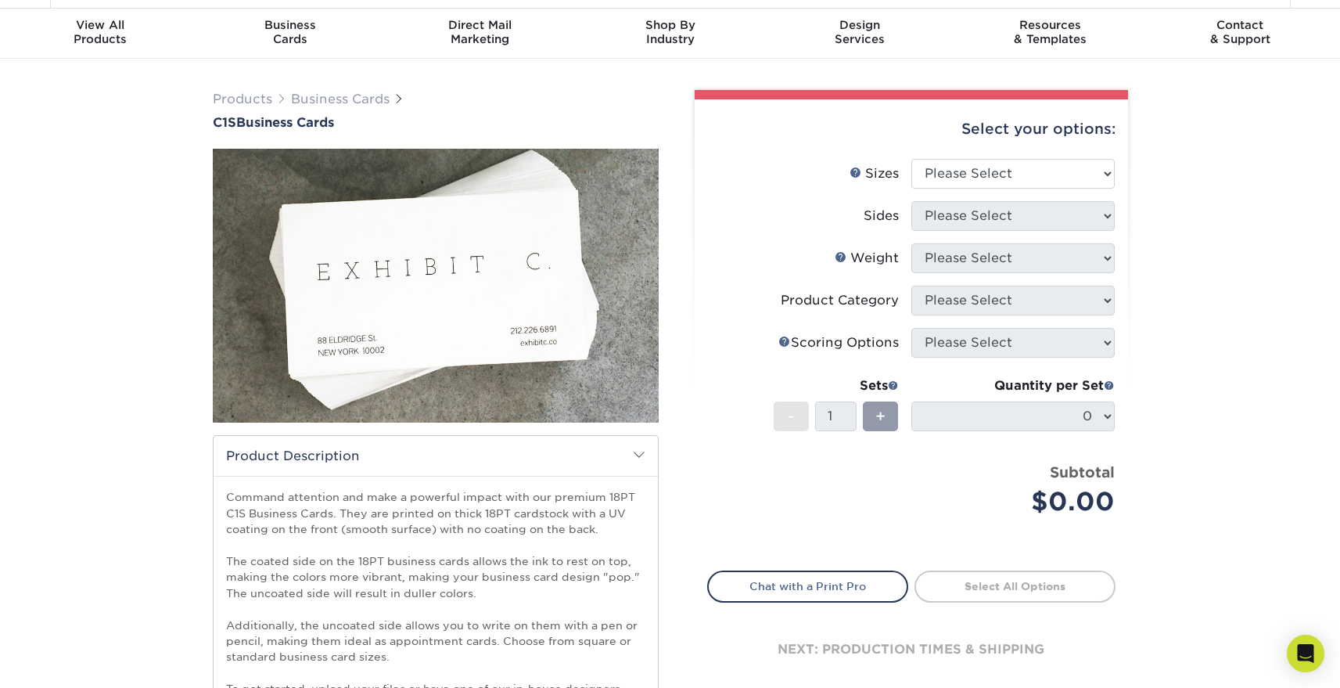
scroll to position [0, 0]
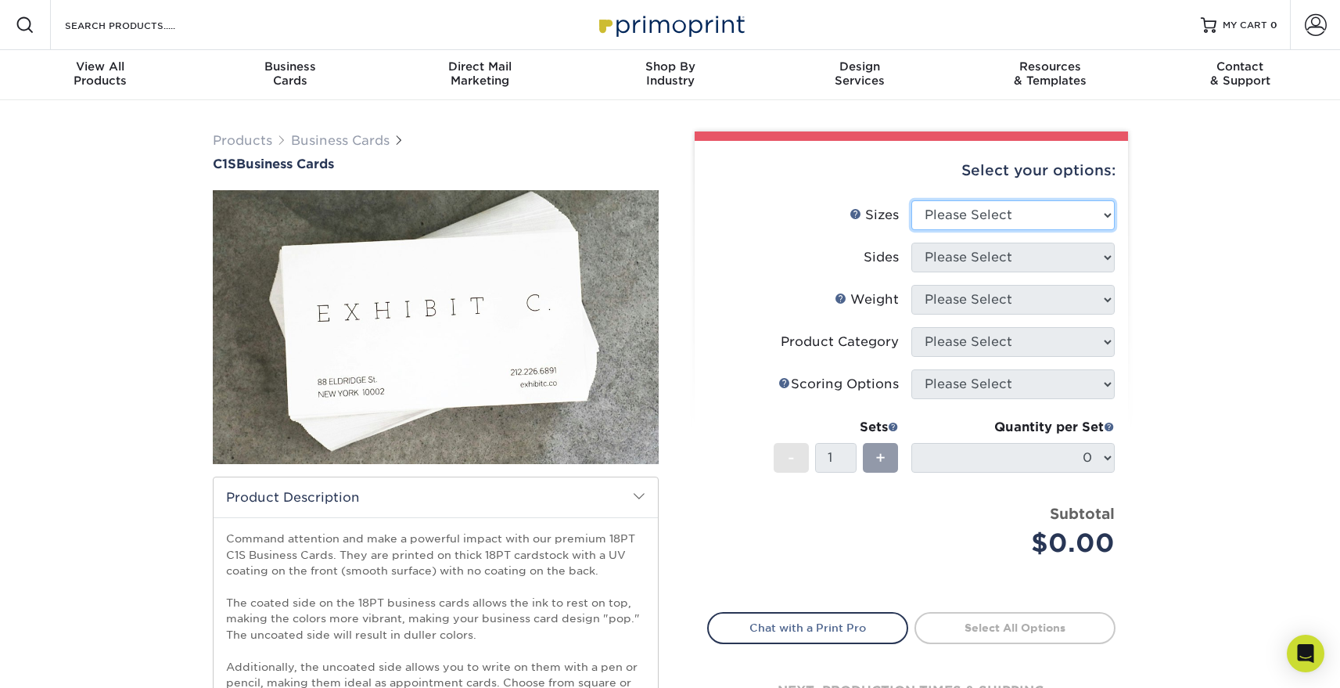
click at [1013, 217] on select "Please Select 2" x 3.5" - Standard 2.125" x 3.375" - European 2.5" x 2.5" - Squ…" at bounding box center [1013, 215] width 203 height 30
select select "2.00x3.50"
click at [912, 200] on select "Please Select 2" x 3.5" - Standard 2.125" x 3.375" - European 2.5" x 2.5" - Squ…" at bounding box center [1013, 215] width 203 height 30
click at [1014, 253] on select "Please Select Print Both Sides Print Front Only" at bounding box center [1013, 258] width 203 height 30
select select "13abbda7-1d64-4f25-8bb2-c179b224825d"
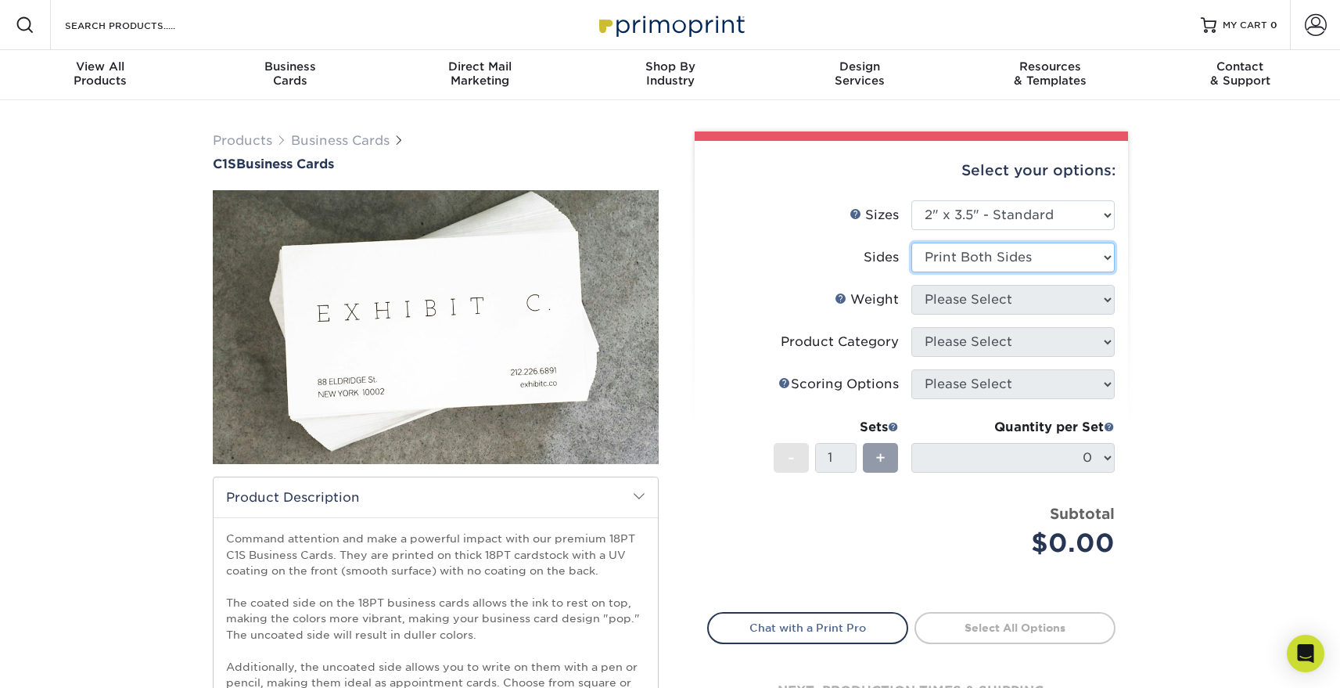
click at [912, 243] on select "Please Select Print Both Sides Print Front Only" at bounding box center [1013, 258] width 203 height 30
click at [1013, 291] on select "Please Select 18PT C1S" at bounding box center [1013, 300] width 203 height 30
select select "18PTC1S"
click at [912, 285] on select "Please Select 18PT C1S" at bounding box center [1013, 300] width 203 height 30
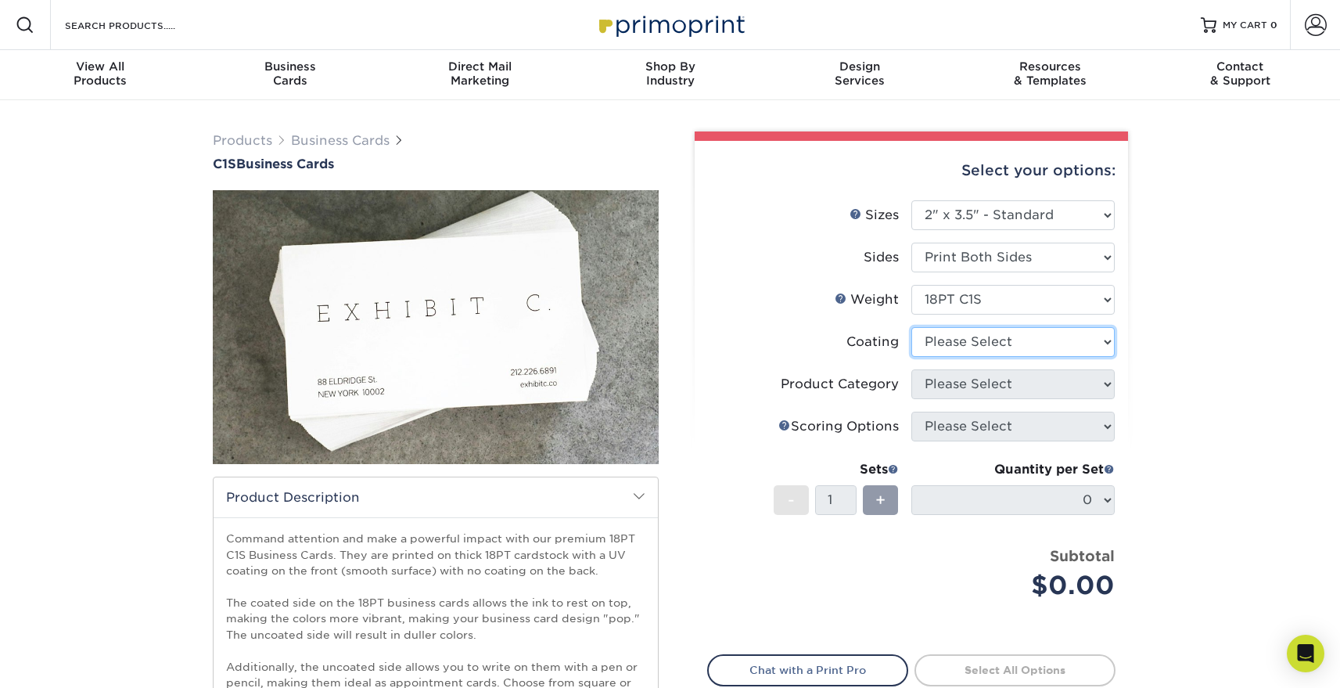
click at [1011, 330] on select at bounding box center [1013, 342] width 203 height 30
select select "3e7618de-abca-4bda-9f97-8b9129e913d8"
click at [912, 327] on select at bounding box center [1013, 342] width 203 height 30
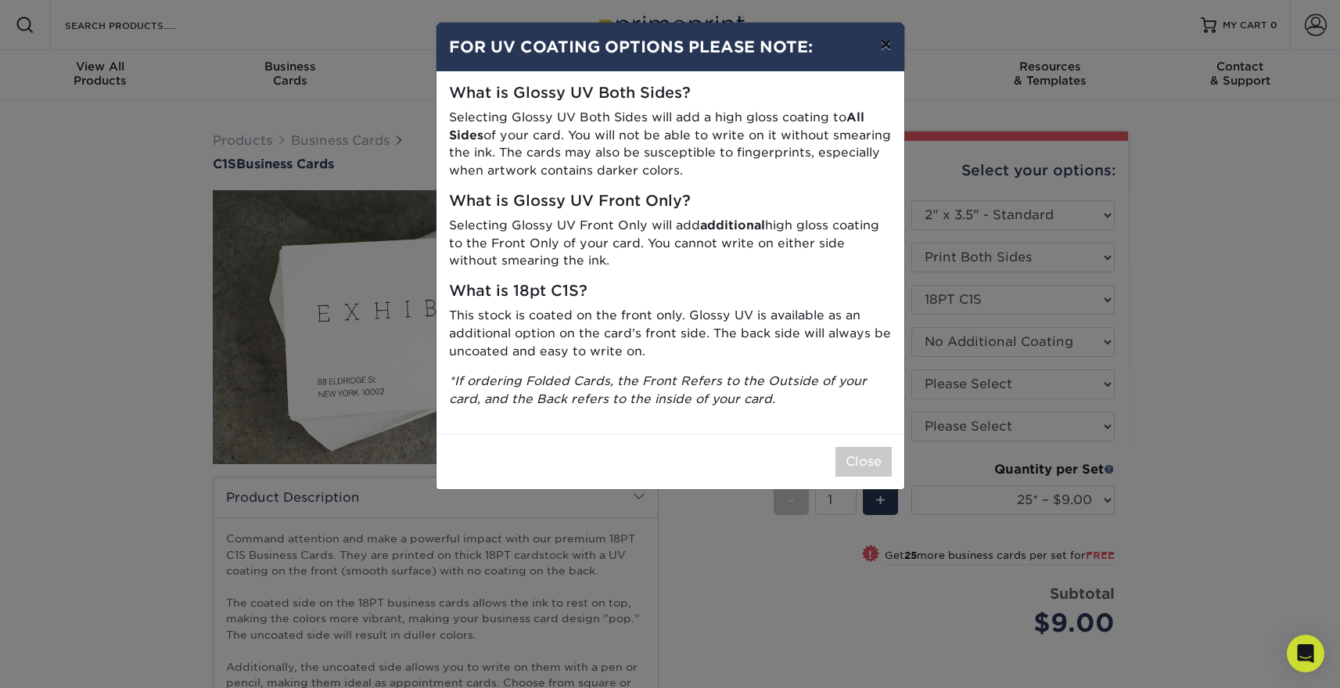
click at [883, 49] on button "×" at bounding box center [886, 45] width 36 height 44
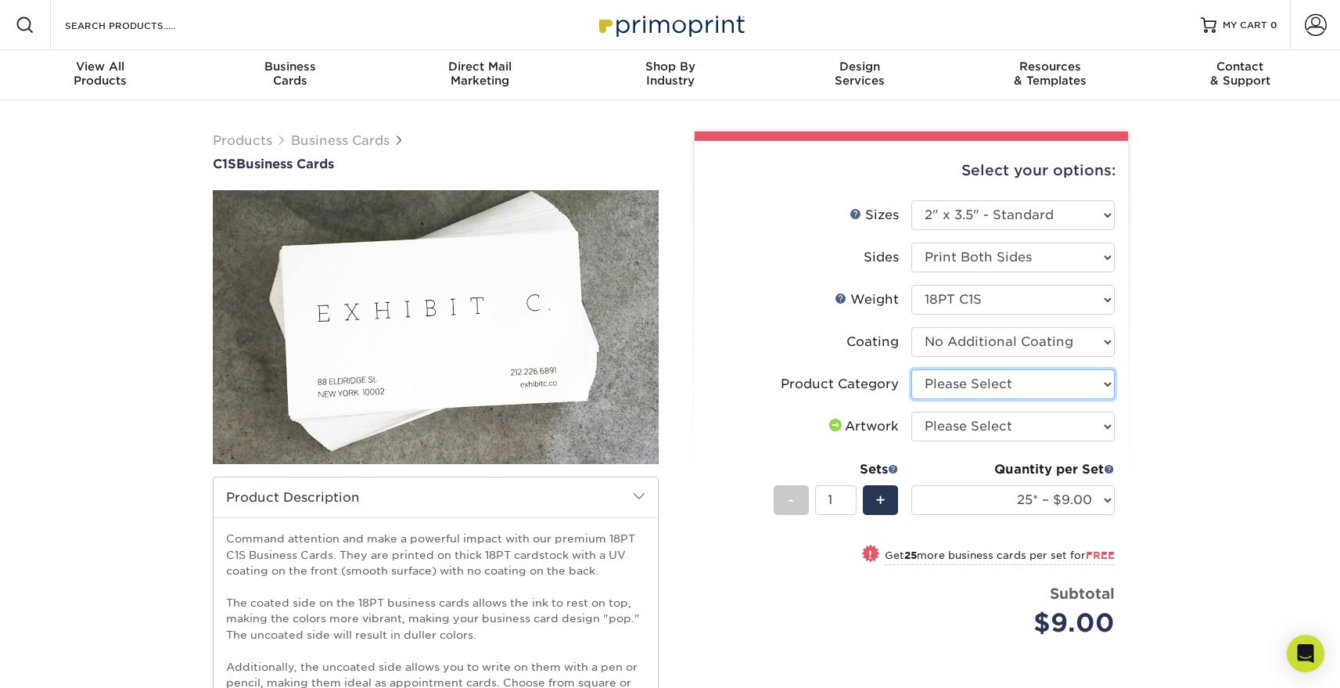
click at [979, 381] on select "Please Select Business Cards" at bounding box center [1013, 384] width 203 height 30
select select "3b5148f1-0588-4f88-a218-97bcfdce65c1"
click at [912, 369] on select "Please Select Business Cards" at bounding box center [1013, 384] width 203 height 30
click at [1011, 499] on select "25* – $9.00 50* – $9.00 75* – $9.00 100* – $9.00 250* – $19.00 500 – $37.00 100…" at bounding box center [1013, 500] width 203 height 30
select select "250* – $19.00"
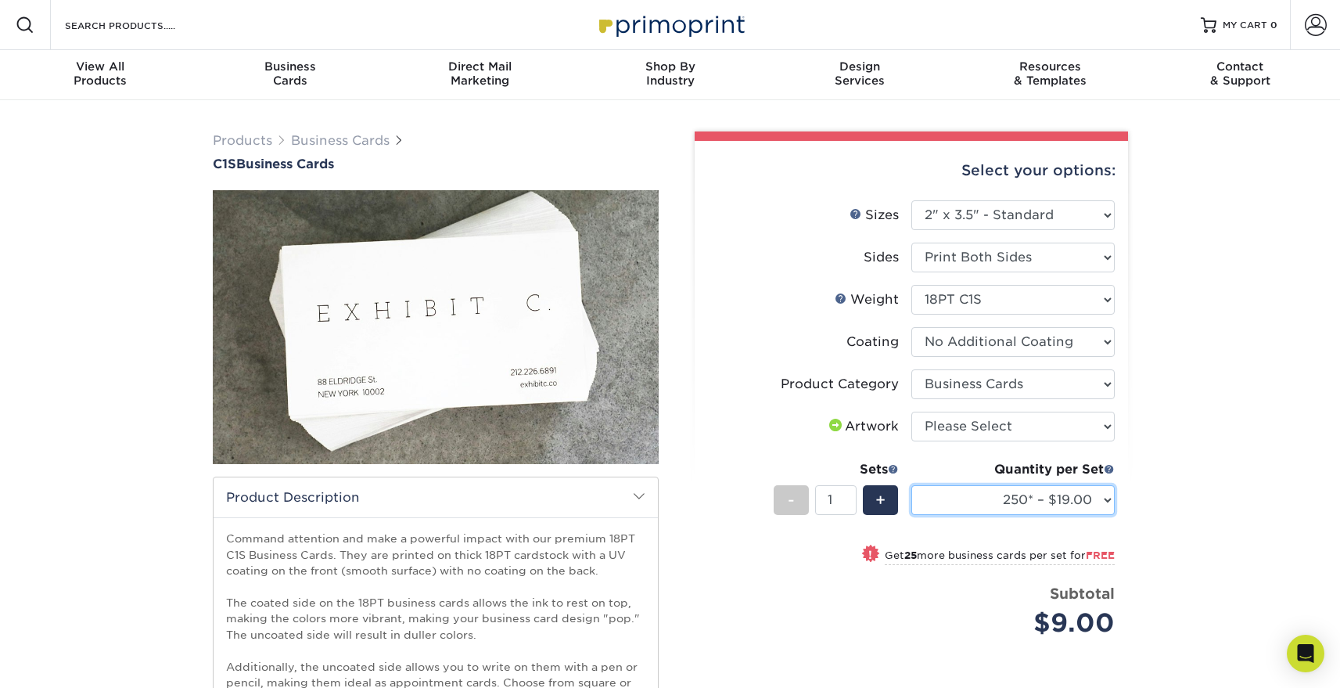
click at [912, 485] on select "25* – $9.00 50* – $9.00 75* – $9.00 100* – $9.00 250* – $19.00 500 – $37.00 100…" at bounding box center [1013, 500] width 203 height 30
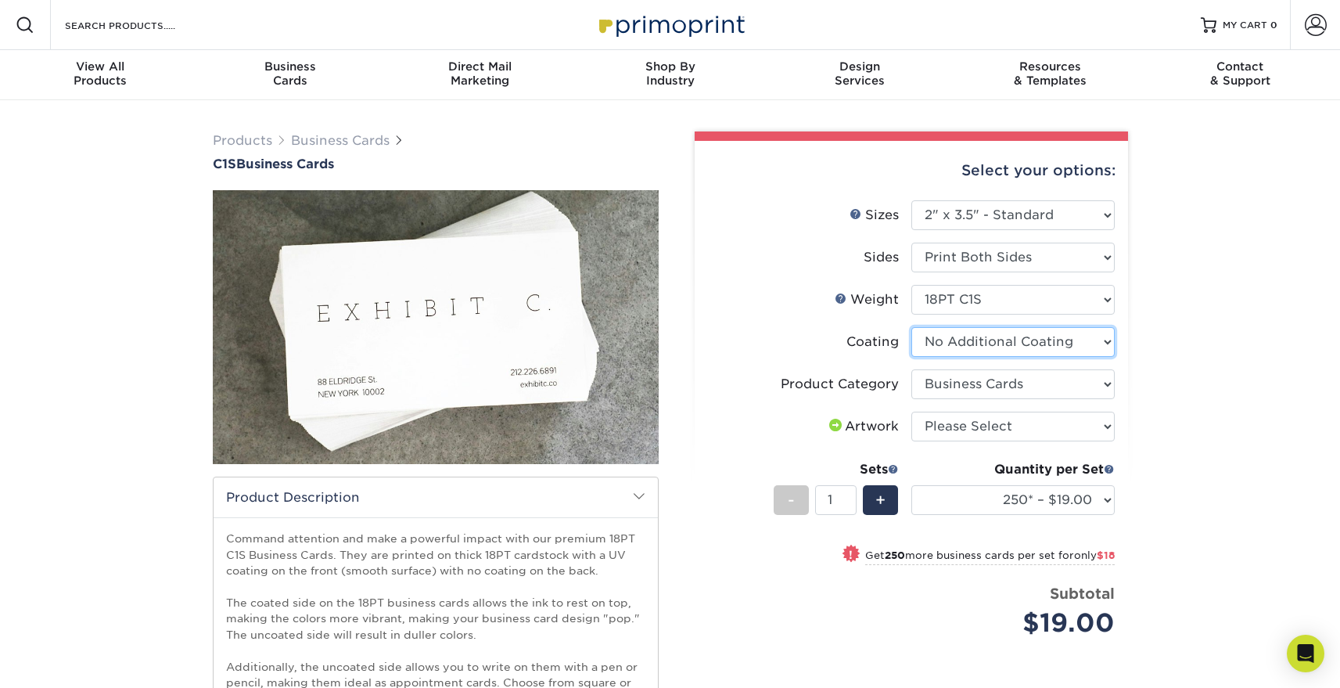
click at [1080, 347] on select at bounding box center [1013, 342] width 203 height 30
select select "1e8116af-acfc-44b1-83dc-8181aa338834"
click at [912, 327] on select at bounding box center [1013, 342] width 203 height 30
select select "-1"
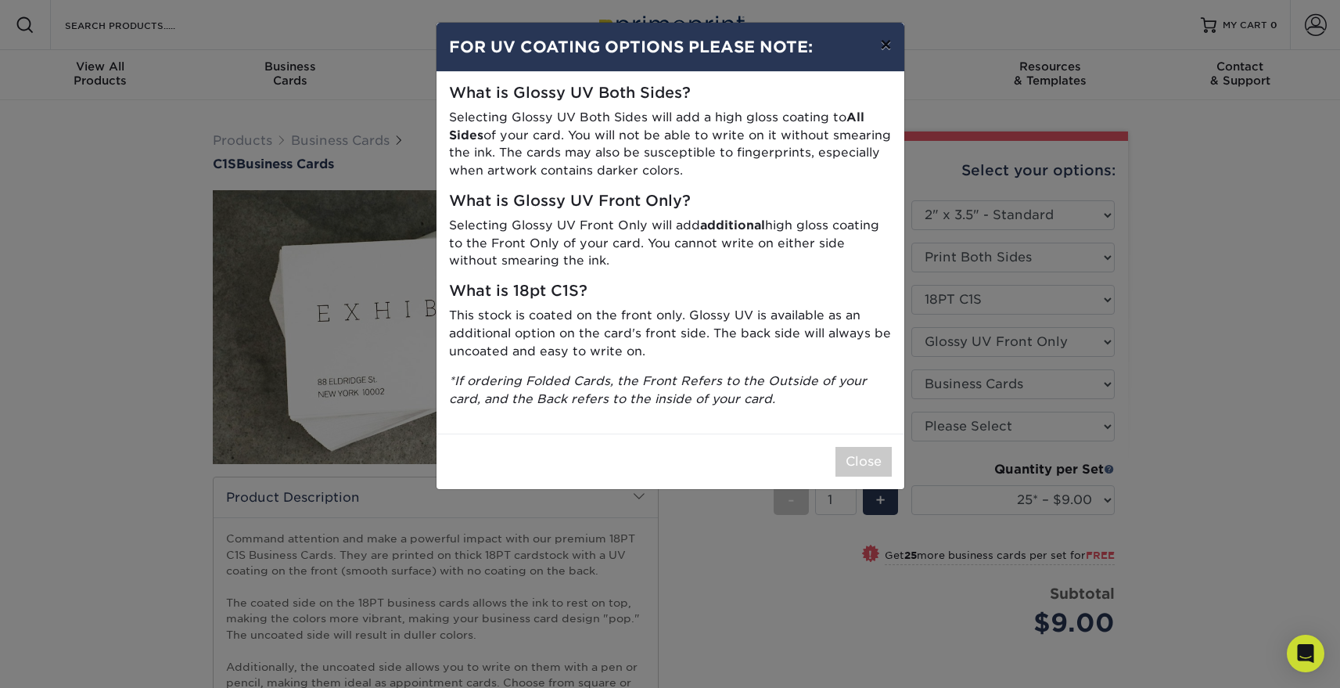
click at [881, 49] on button "×" at bounding box center [886, 45] width 36 height 44
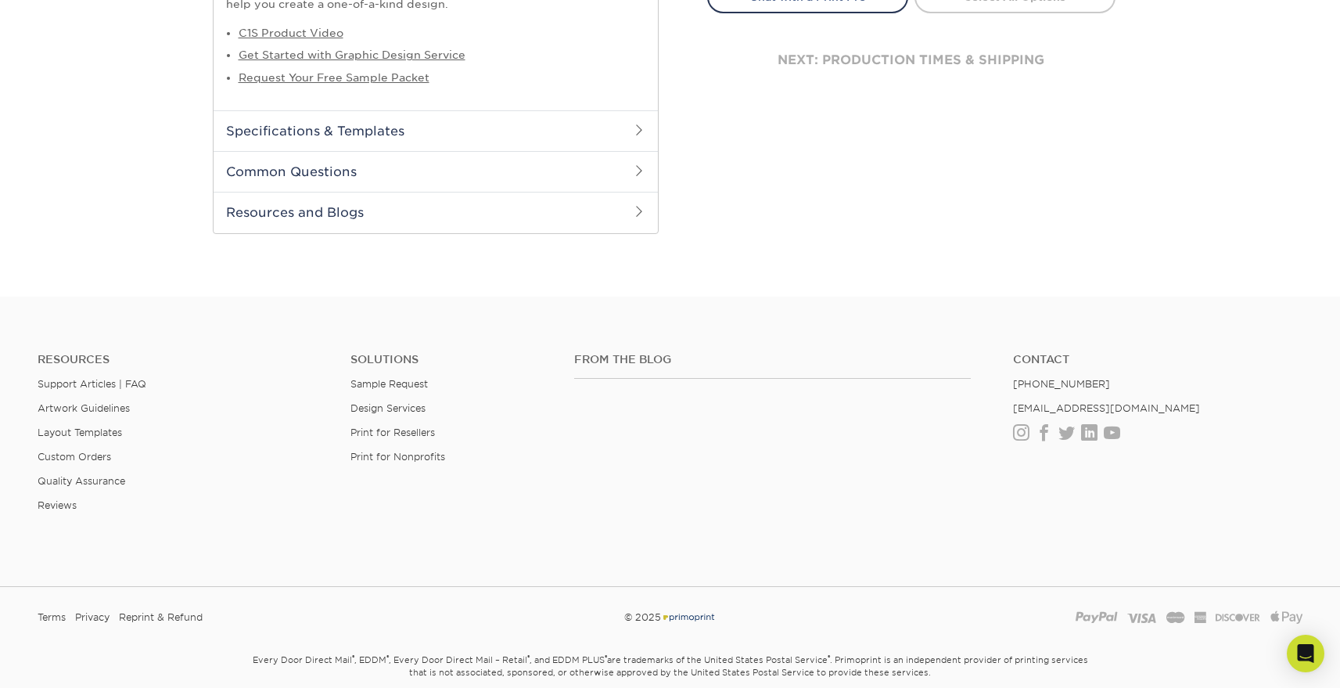
scroll to position [808, 0]
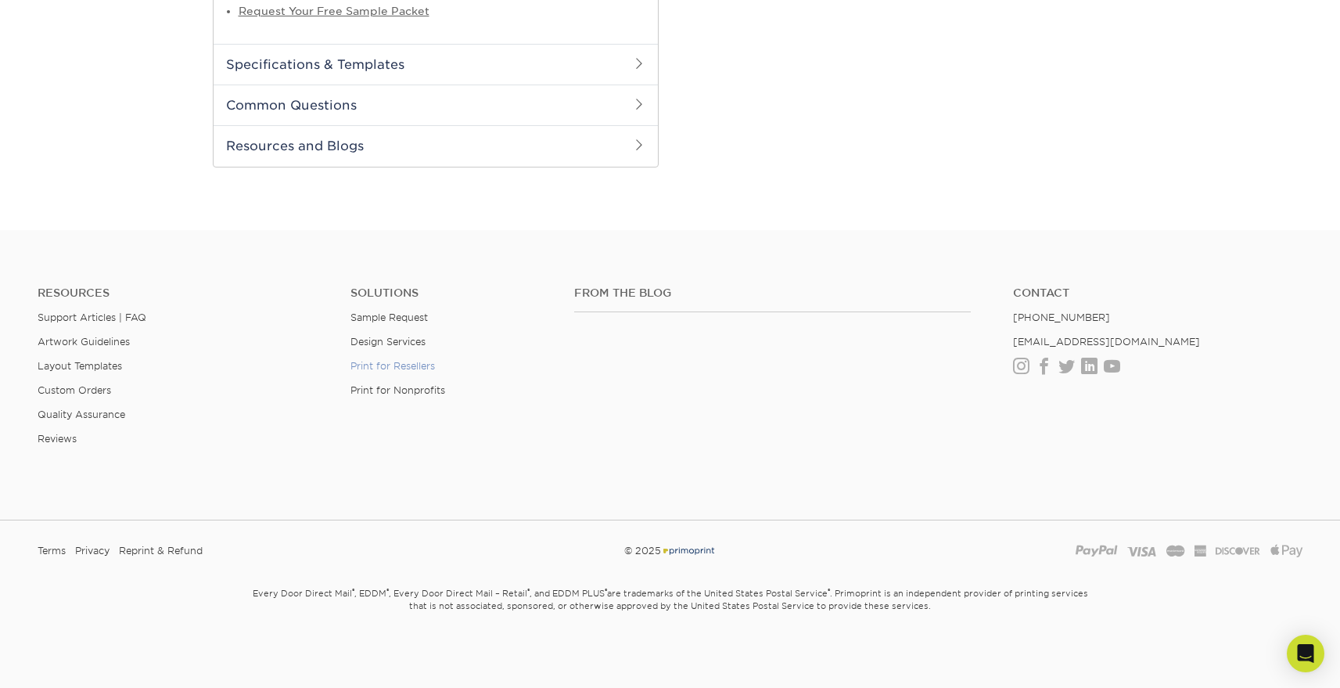
click at [412, 369] on link "Print for Resellers" at bounding box center [393, 366] width 85 height 12
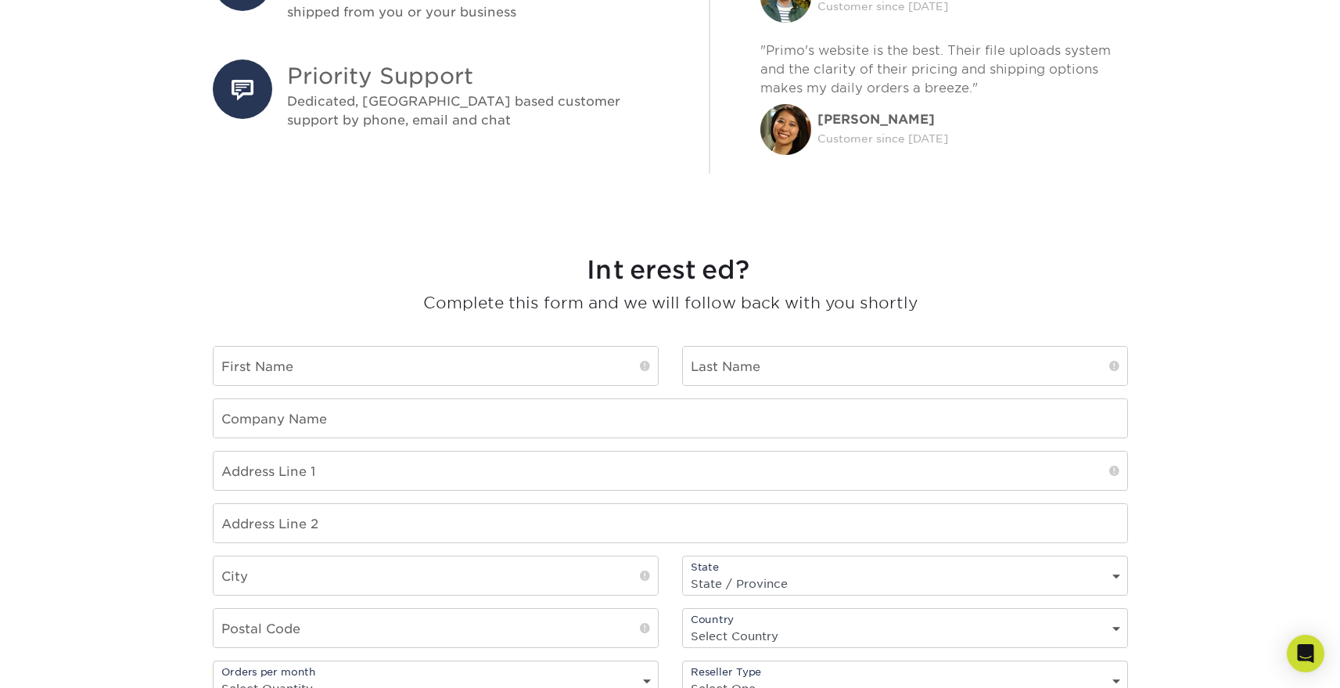
scroll to position [920, 0]
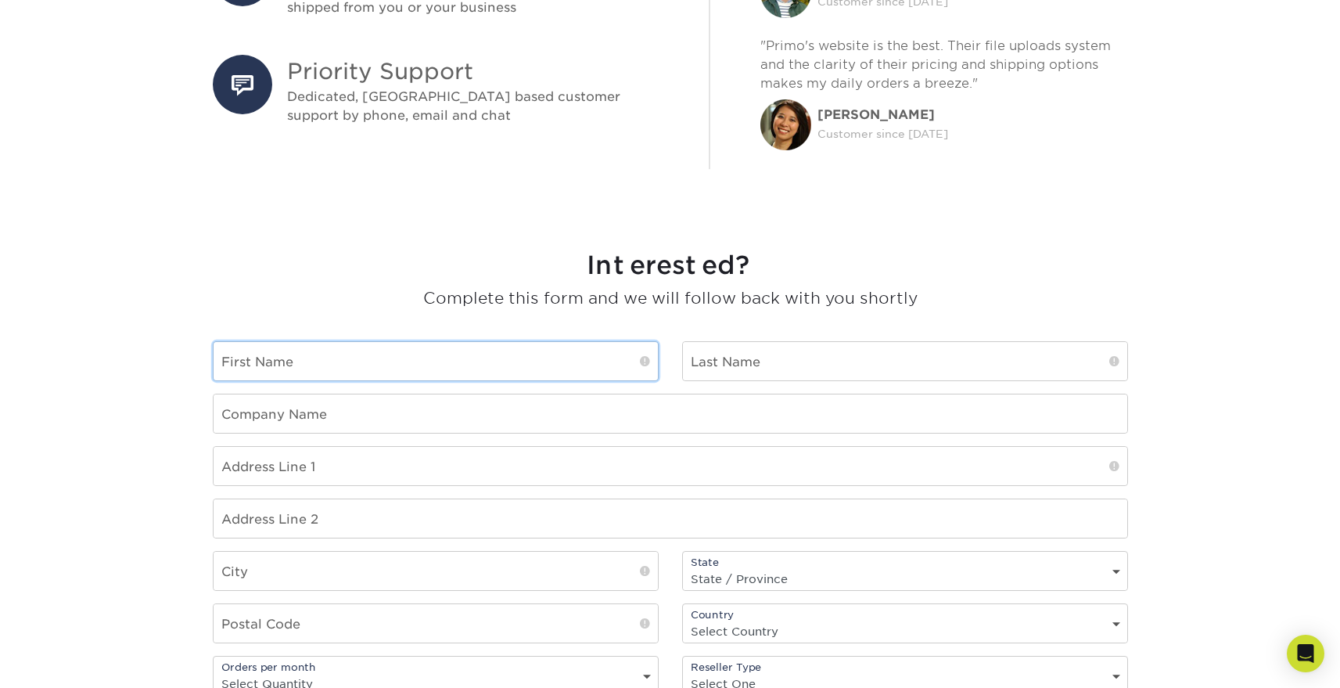
click at [484, 358] on input "text" at bounding box center [436, 361] width 444 height 38
type input "[PERSON_NAME]"
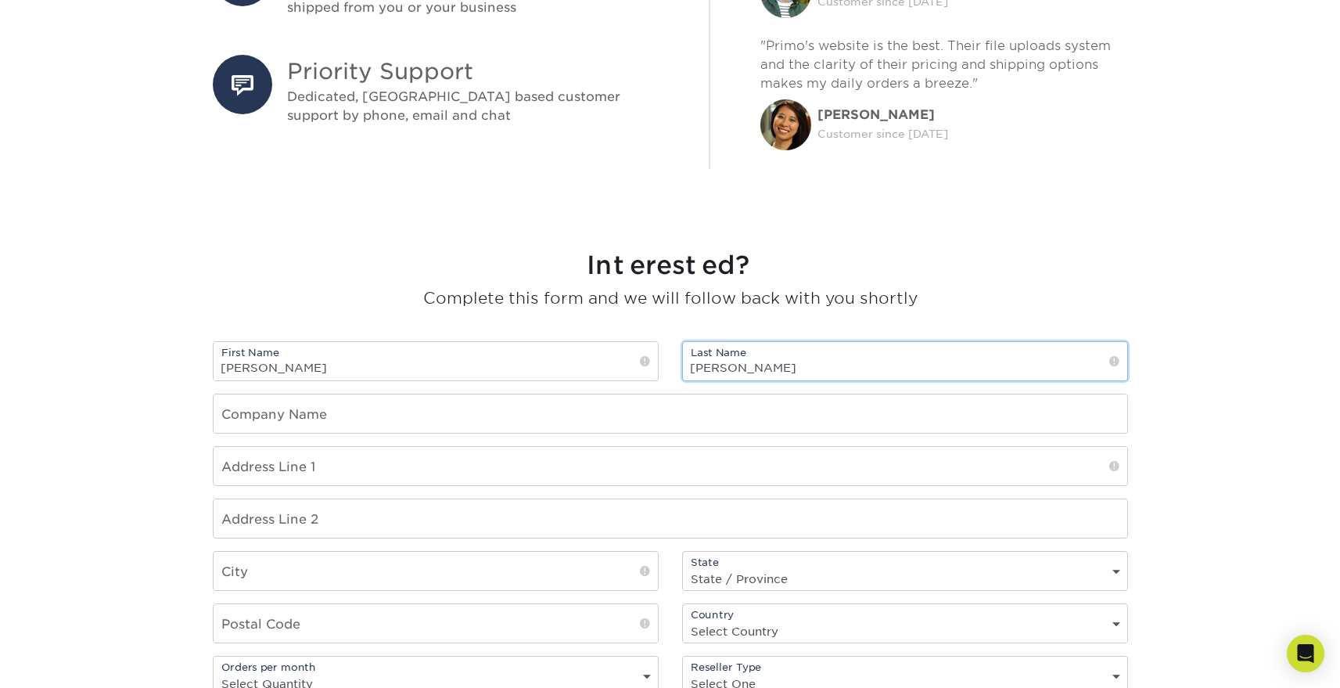
type input "[PERSON_NAME]"
type input "NH1 Group"
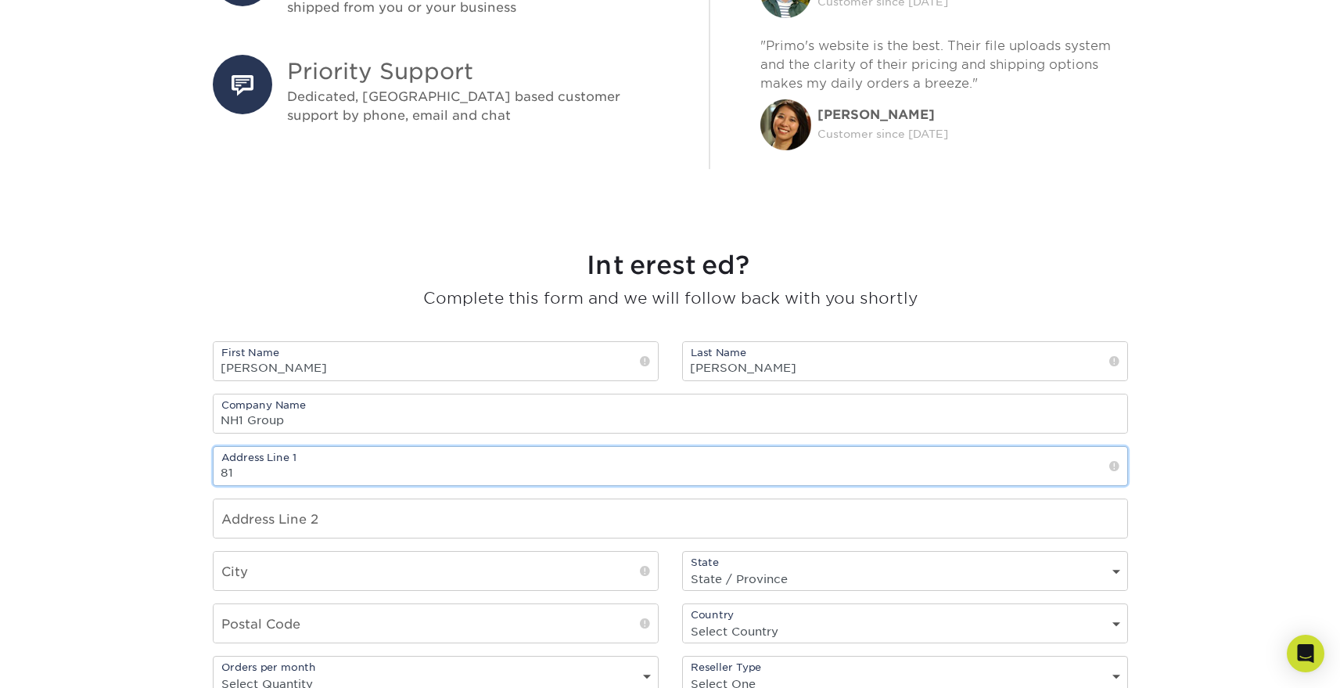
type input "8"
type input "[STREET_ADDRESS]"
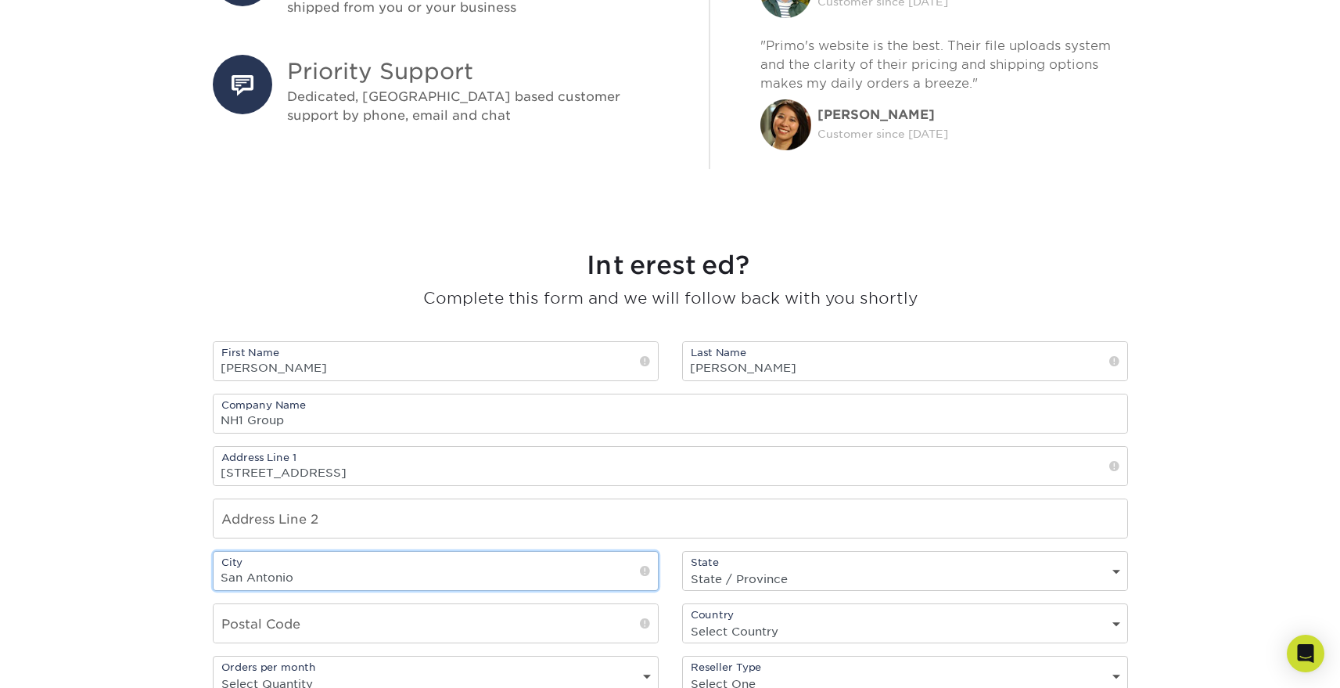
type input "San Antonio"
select select "[GEOGRAPHIC_DATA]"
type input "78240"
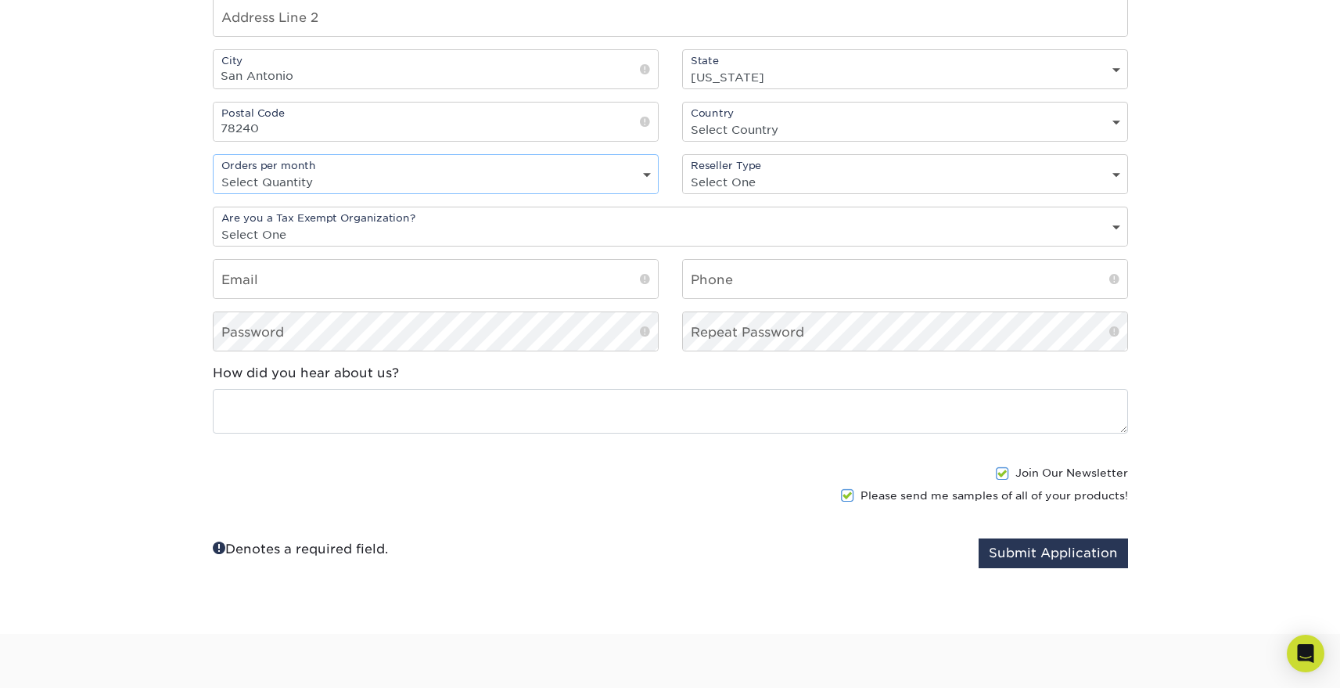
scroll to position [1424, 0]
click at [285, 171] on select "Select Quantity 1 - 9 10 - 19 20 or more" at bounding box center [436, 179] width 444 height 23
select select "1-9"
click at [214, 168] on select "Select Quantity 1 - 9 10 - 19 20 or more" at bounding box center [436, 179] width 444 height 23
click at [734, 177] on select "Select One freelance graphic designer print broker / reseller print shop other" at bounding box center [905, 179] width 444 height 23
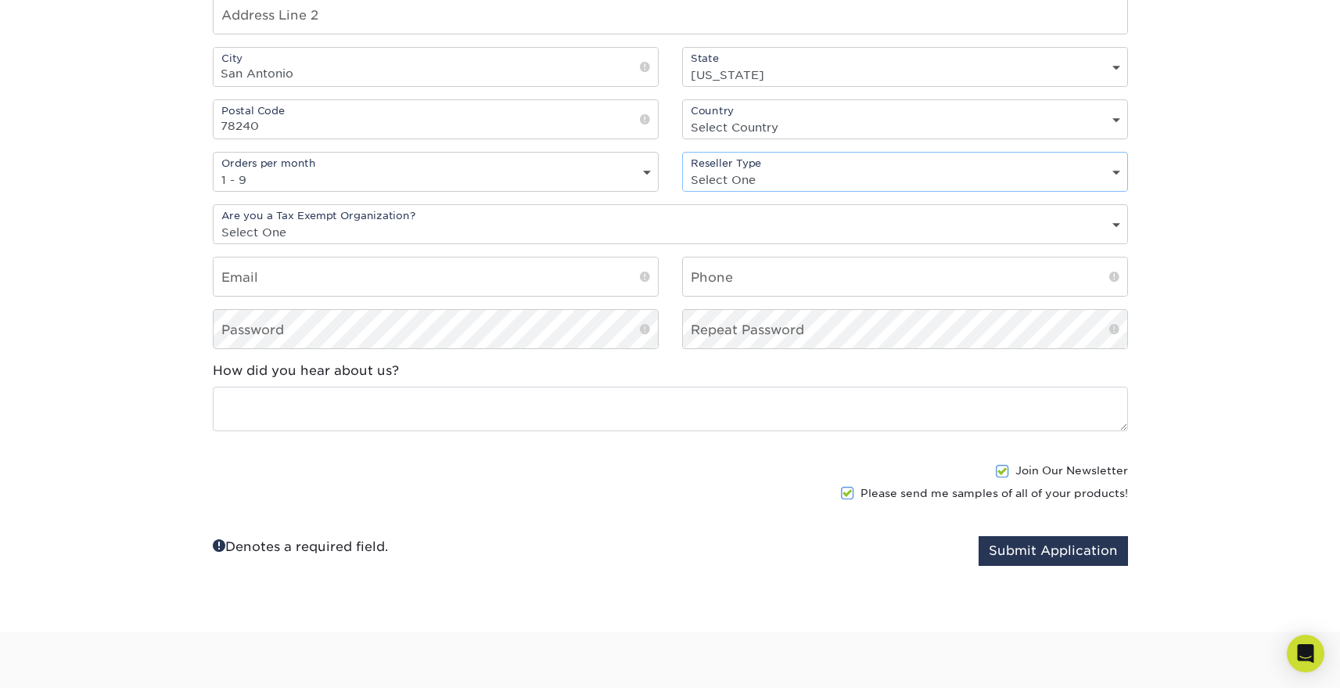
select select "other"
click at [683, 168] on select "Select One freelance graphic designer print broker / reseller print shop other" at bounding box center [905, 179] width 444 height 23
click at [491, 229] on select "Select One Yes No" at bounding box center [671, 232] width 914 height 23
select select "yes"
click at [214, 221] on select "Select One Yes No" at bounding box center [671, 232] width 914 height 23
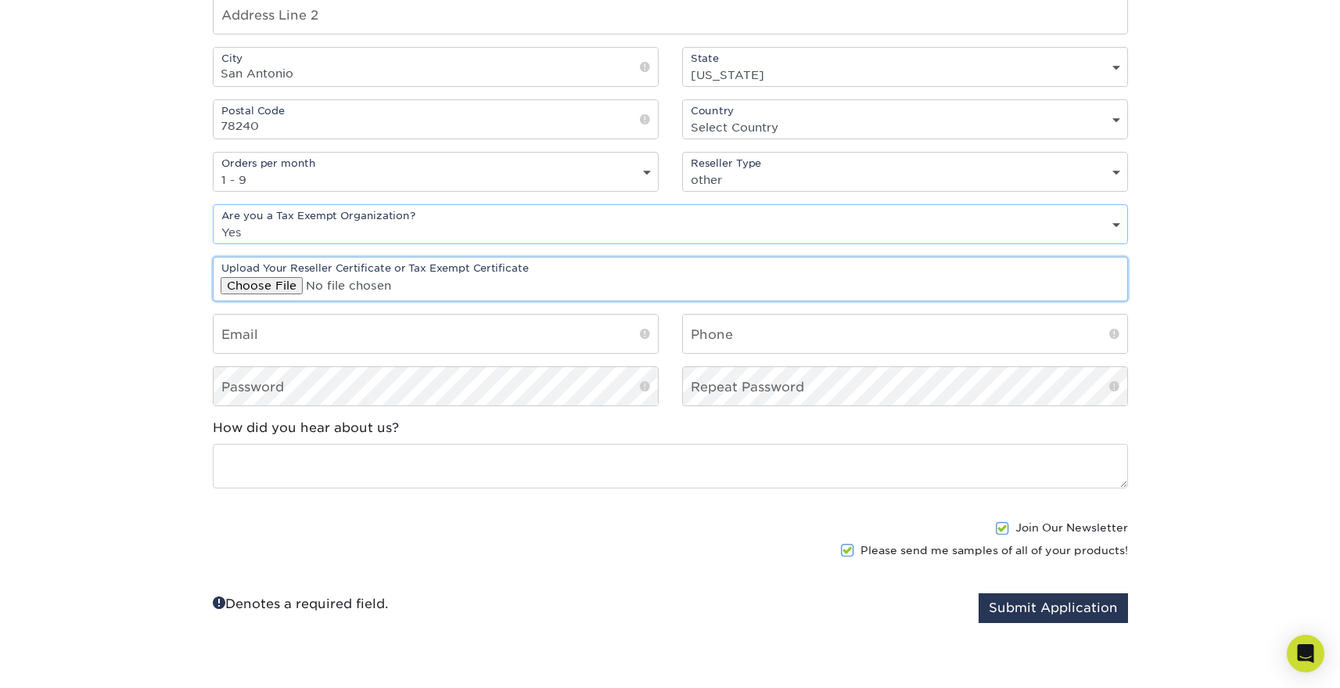
click at [256, 290] on input "file" at bounding box center [671, 278] width 914 height 43
type input "C:\fakepath\Nick reseller.pdf"
click at [375, 344] on input "email" at bounding box center [436, 334] width 444 height 38
type input "[EMAIL_ADDRESS][DOMAIN_NAME]"
type input "2107821570"
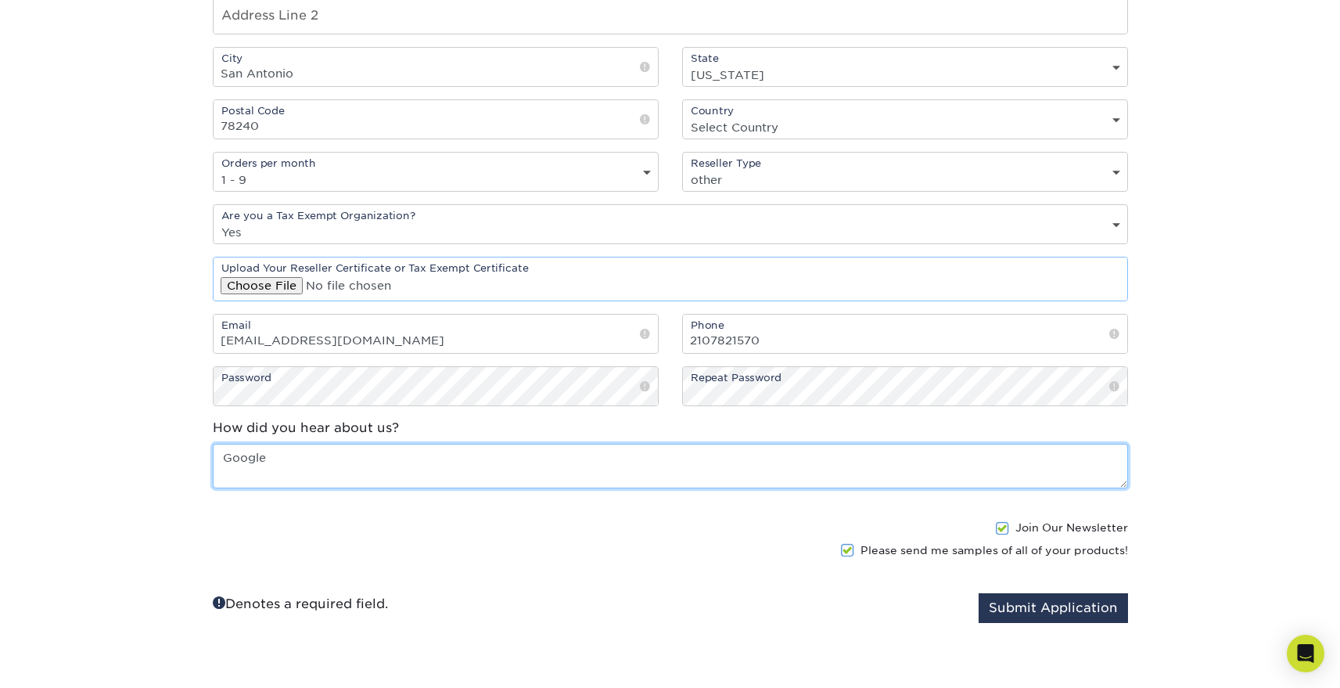
type textarea "Google"
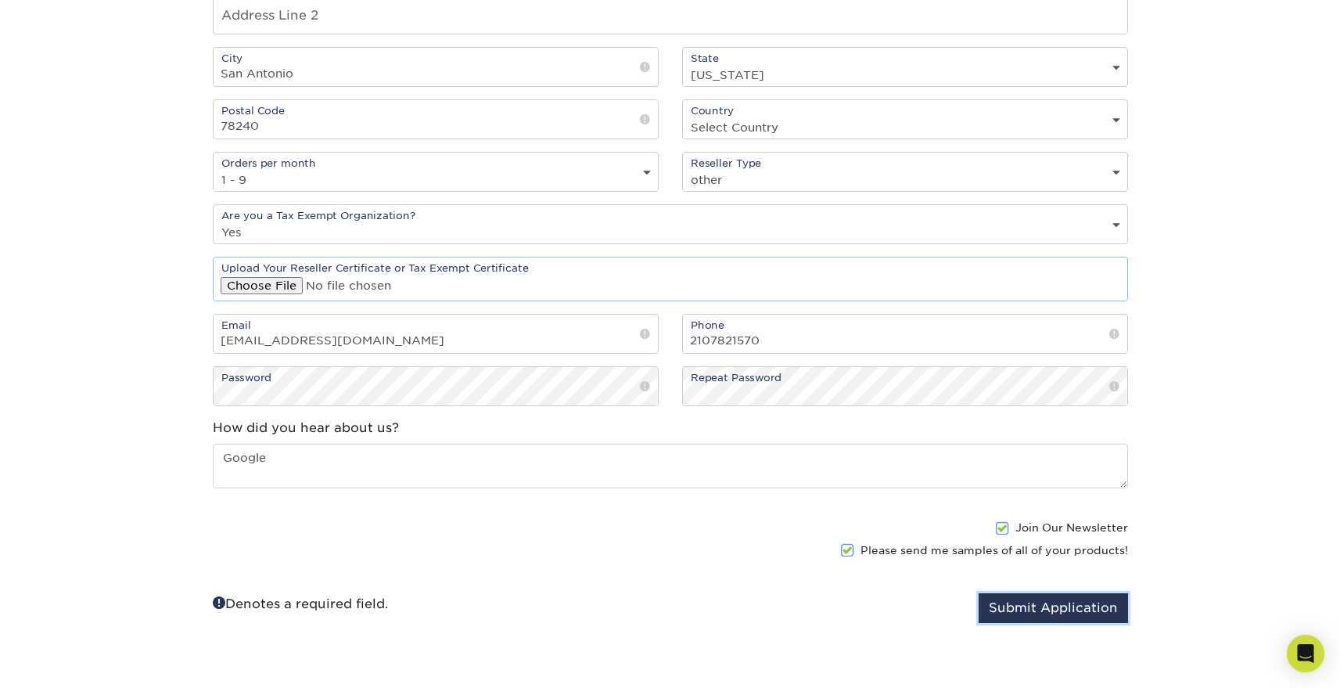
click at [1006, 611] on button "Submit Application" at bounding box center [1053, 608] width 149 height 30
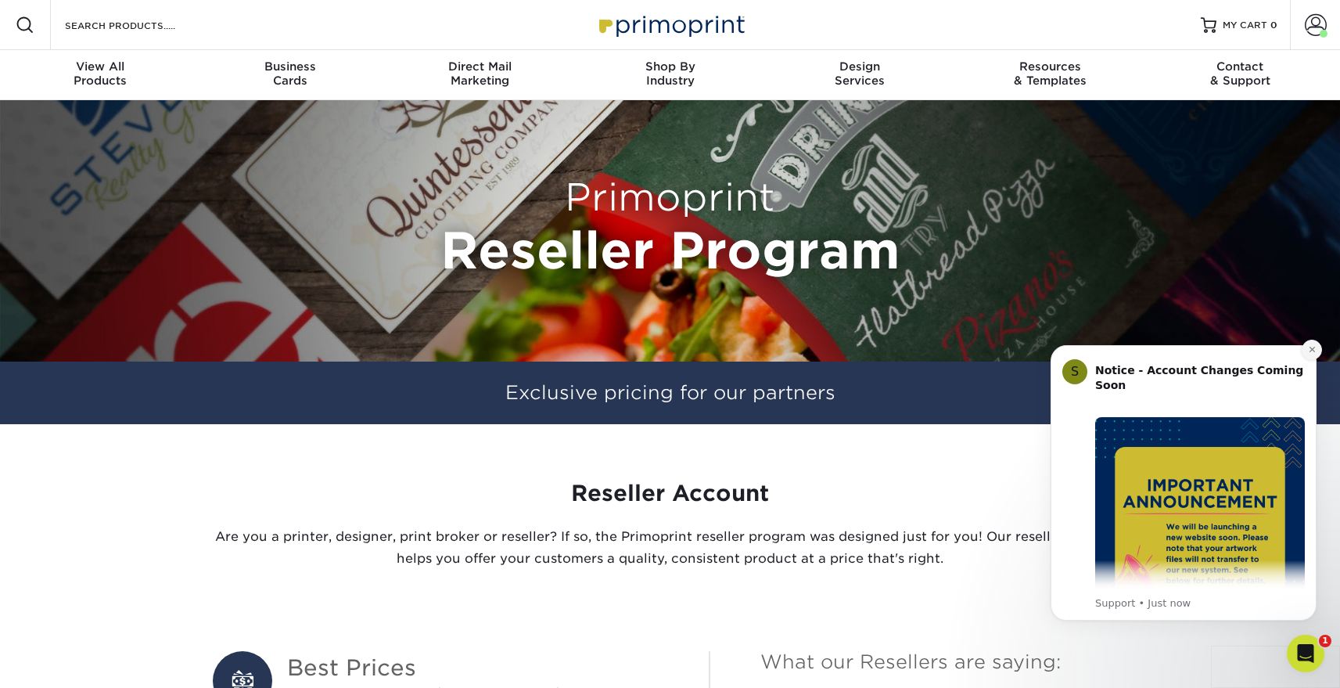
click at [1311, 352] on icon "Dismiss notification" at bounding box center [1312, 349] width 9 height 9
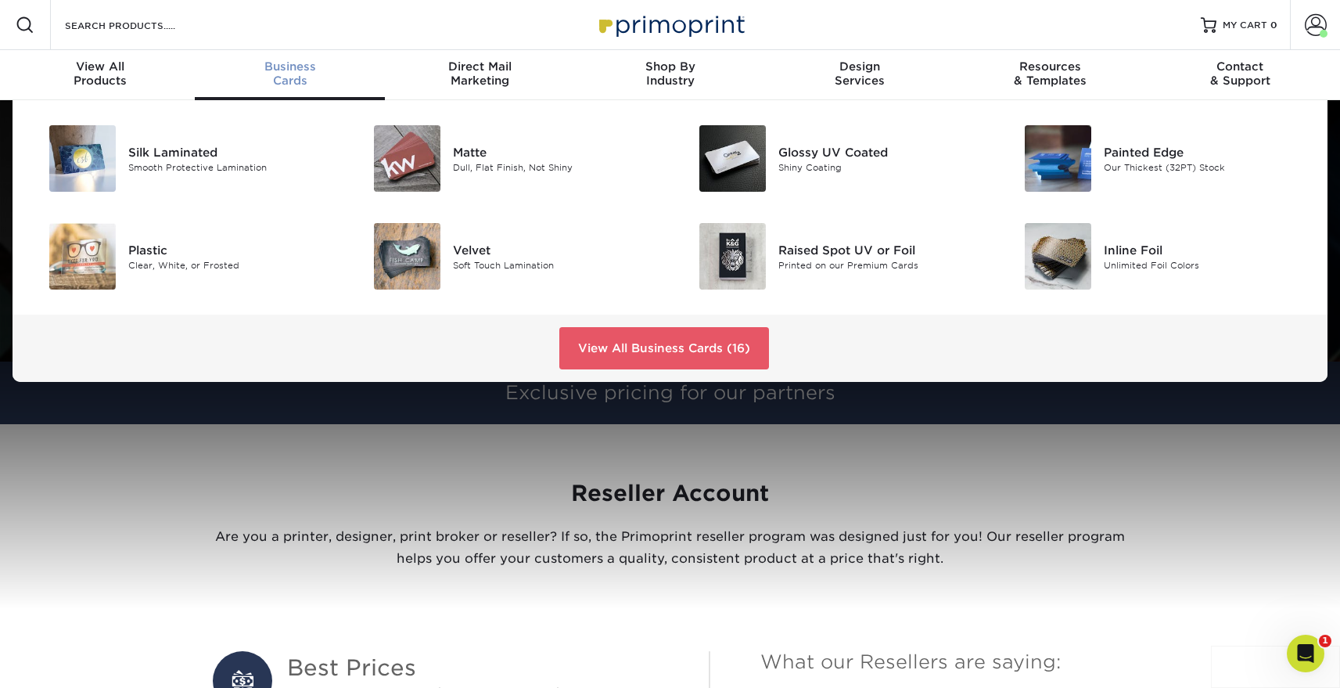
click at [295, 76] on div "Business Cards" at bounding box center [290, 73] width 190 height 28
click at [586, 342] on link "View All Business Cards (16)" at bounding box center [665, 348] width 210 height 42
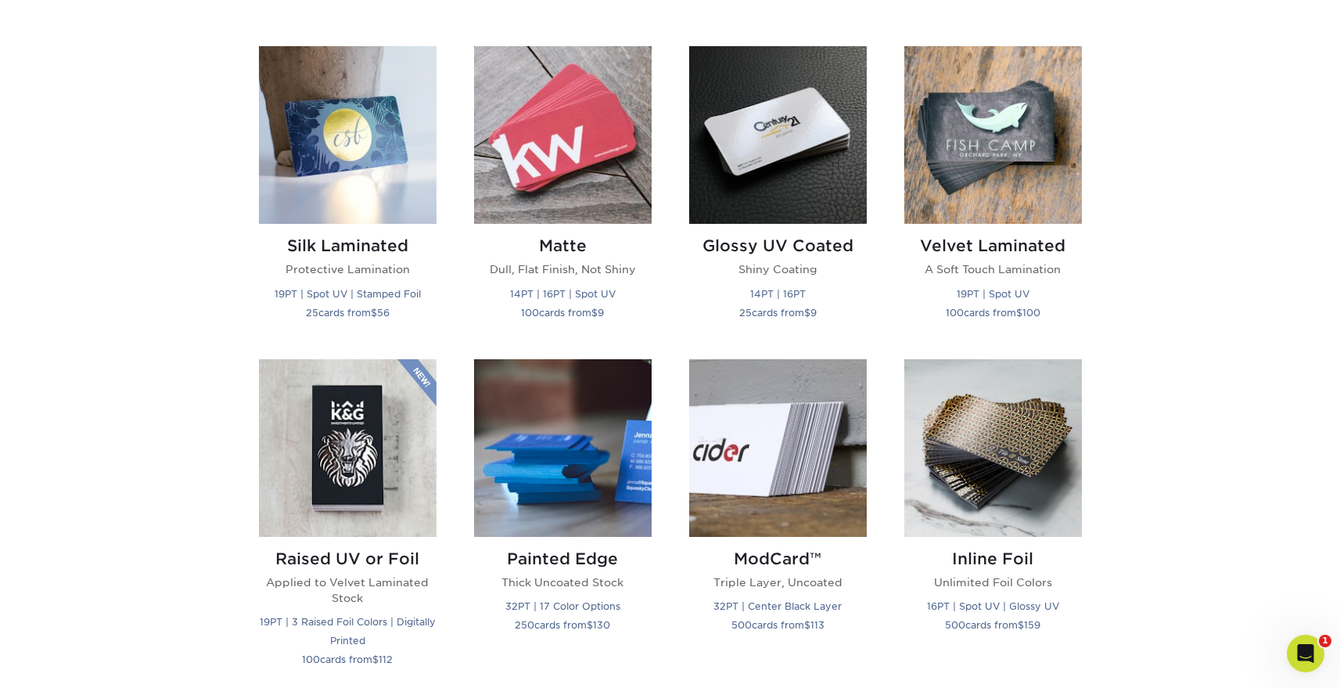
scroll to position [744, 0]
click at [732, 202] on img at bounding box center [778, 136] width 178 height 178
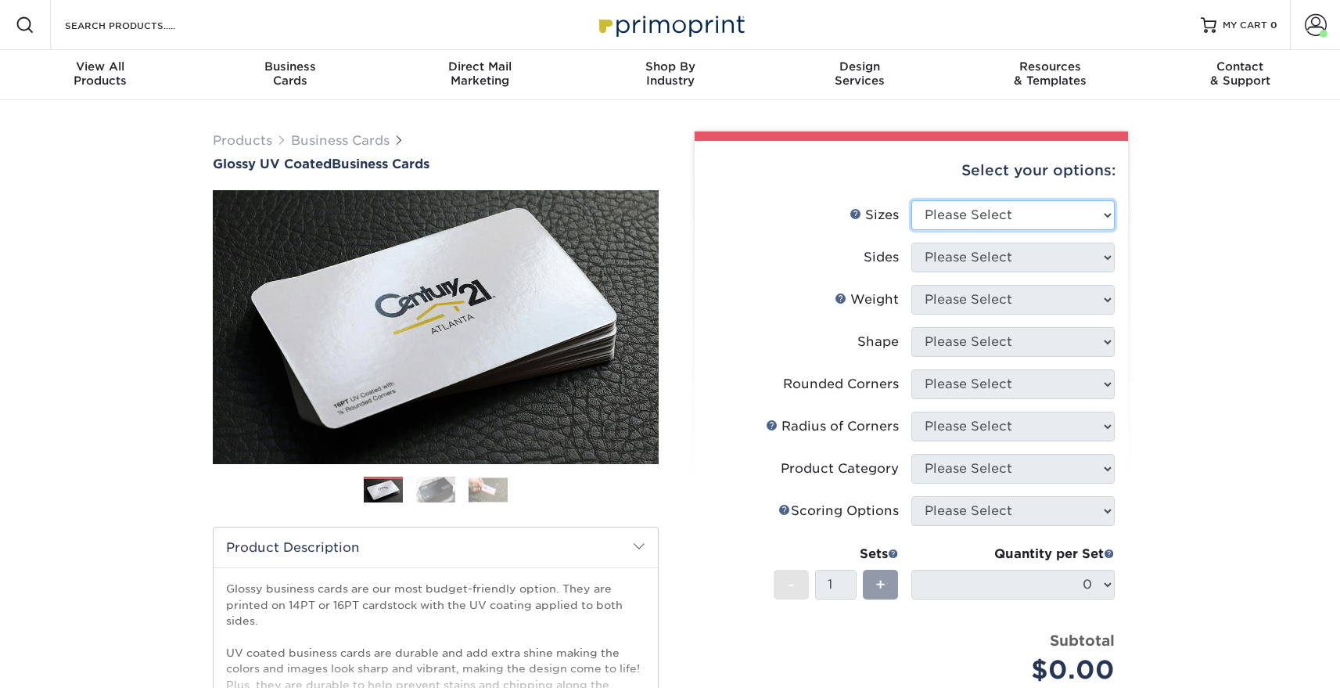
click at [959, 215] on select "Please Select 1.5" x 3.5" - Mini 1.75" x 3.5" - Mini 2" x 2" - Square 2" x 3" -…" at bounding box center [1013, 215] width 203 height 30
select select "2.00x3.50"
click at [912, 200] on select "Please Select 1.5" x 3.5" - Mini 1.75" x 3.5" - Mini 2" x 2" - Square 2" x 3" -…" at bounding box center [1013, 215] width 203 height 30
click at [943, 262] on select "Please Select Print Both Sides Print Front Only" at bounding box center [1013, 258] width 203 height 30
select select "13abbda7-1d64-4f25-8bb2-c179b224825d"
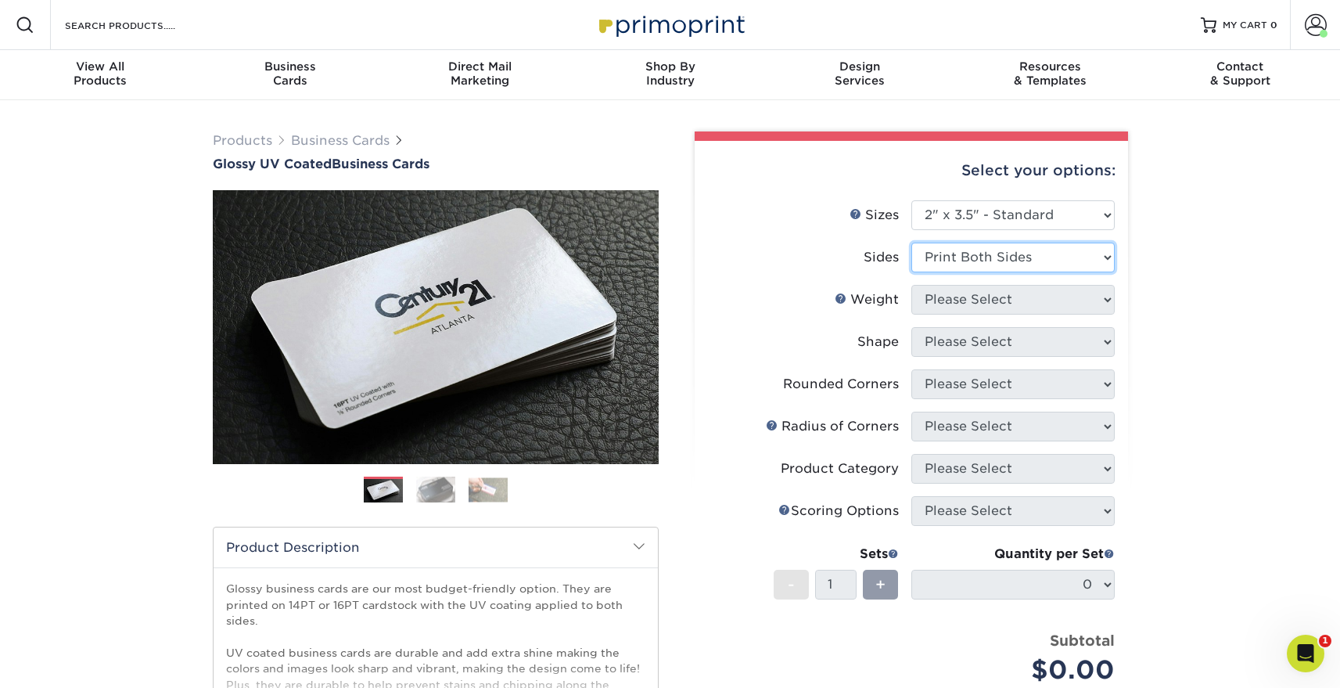
click at [912, 243] on select "Please Select Print Both Sides Print Front Only" at bounding box center [1013, 258] width 203 height 30
click at [945, 302] on select "Please Select 16PT 14PT" at bounding box center [1013, 300] width 203 height 30
select select "16PT"
click at [912, 285] on select "Please Select 16PT 14PT" at bounding box center [1013, 300] width 203 height 30
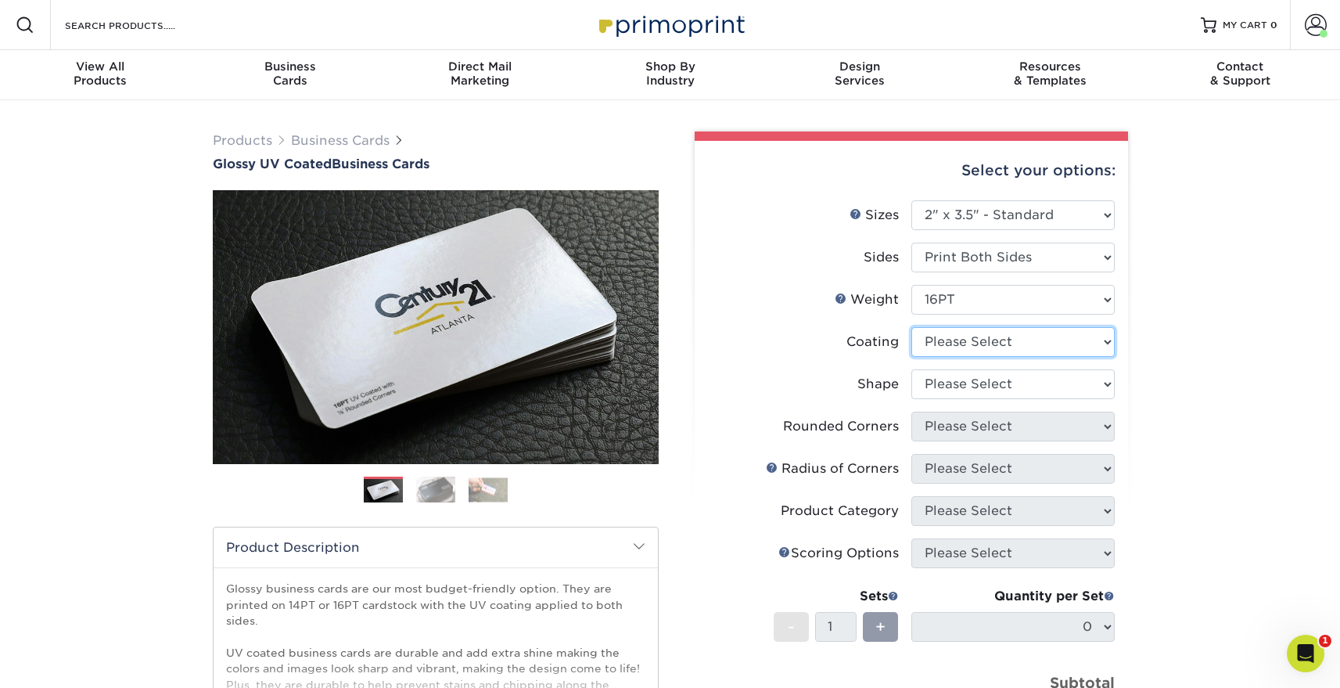
click at [948, 339] on select at bounding box center [1013, 342] width 203 height 30
select select "ae367451-b2b8-45df-a344-0f05b6a12993"
click at [912, 327] on select at bounding box center [1013, 342] width 203 height 30
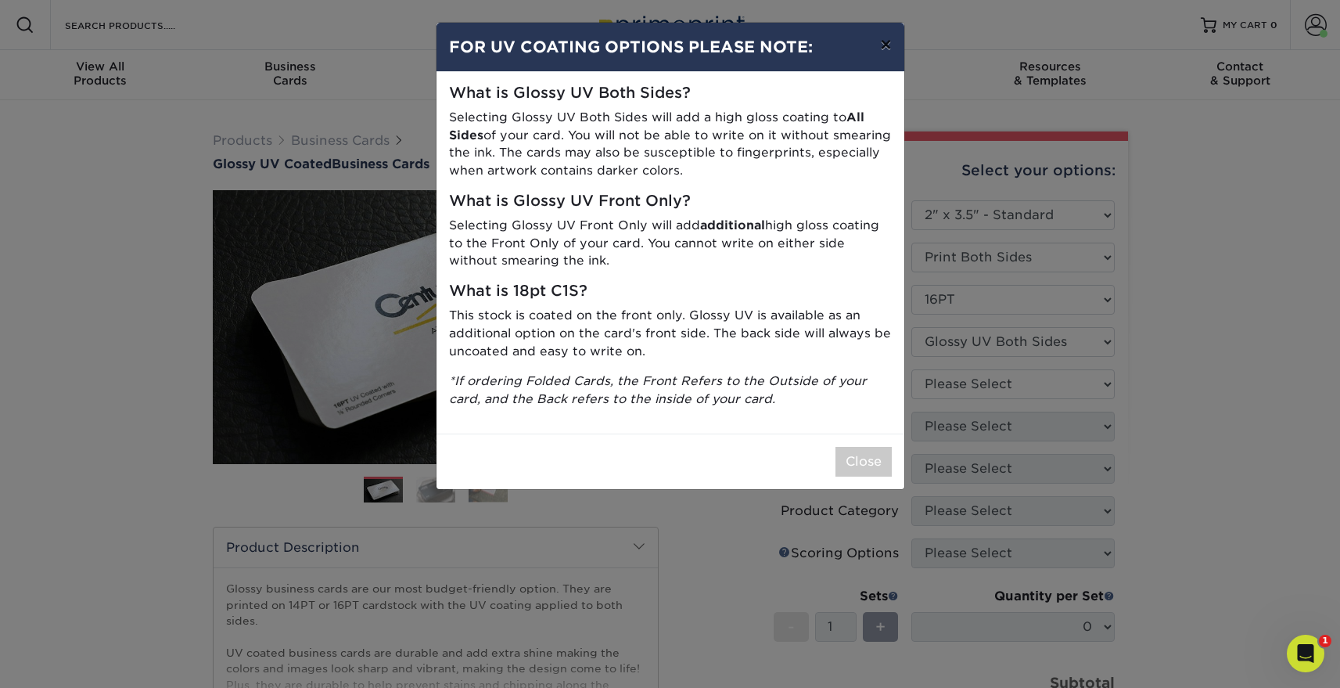
click at [880, 45] on button "×" at bounding box center [886, 45] width 36 height 44
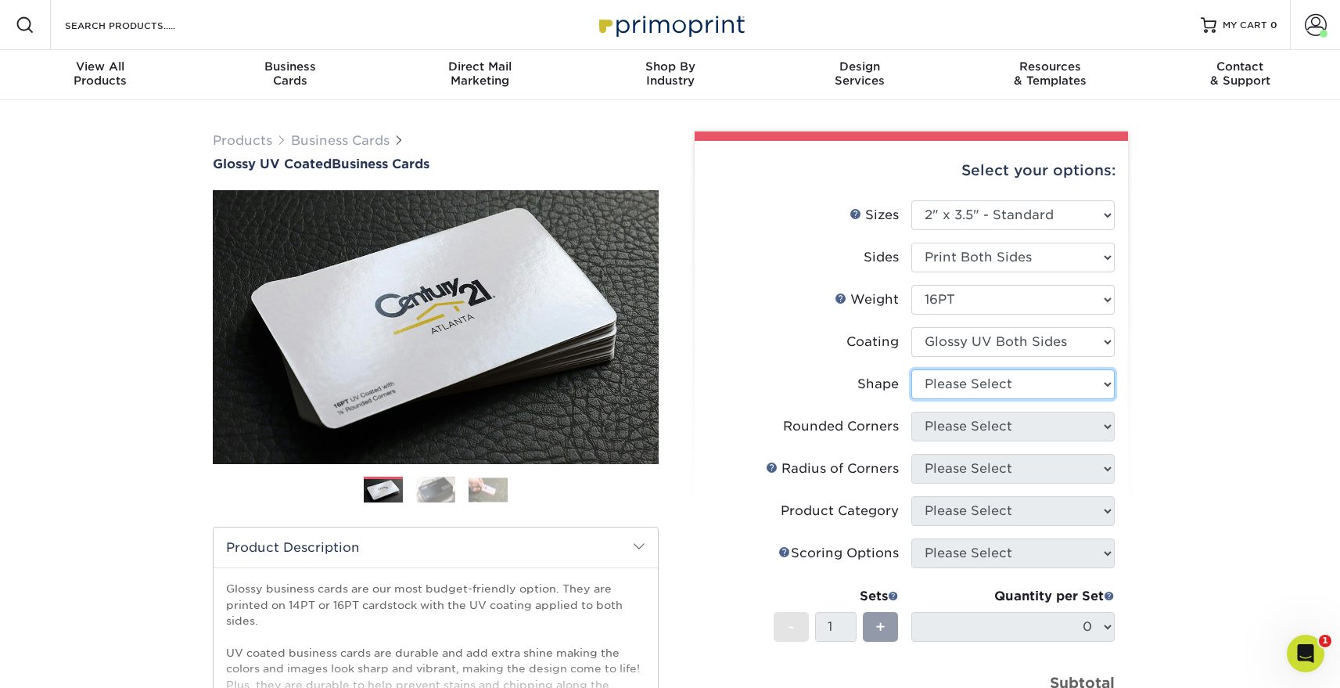
click at [984, 379] on select "Please Select Standard Oval" at bounding box center [1013, 384] width 203 height 30
click at [912, 369] on select "Please Select Standard Oval" at bounding box center [1013, 384] width 203 height 30
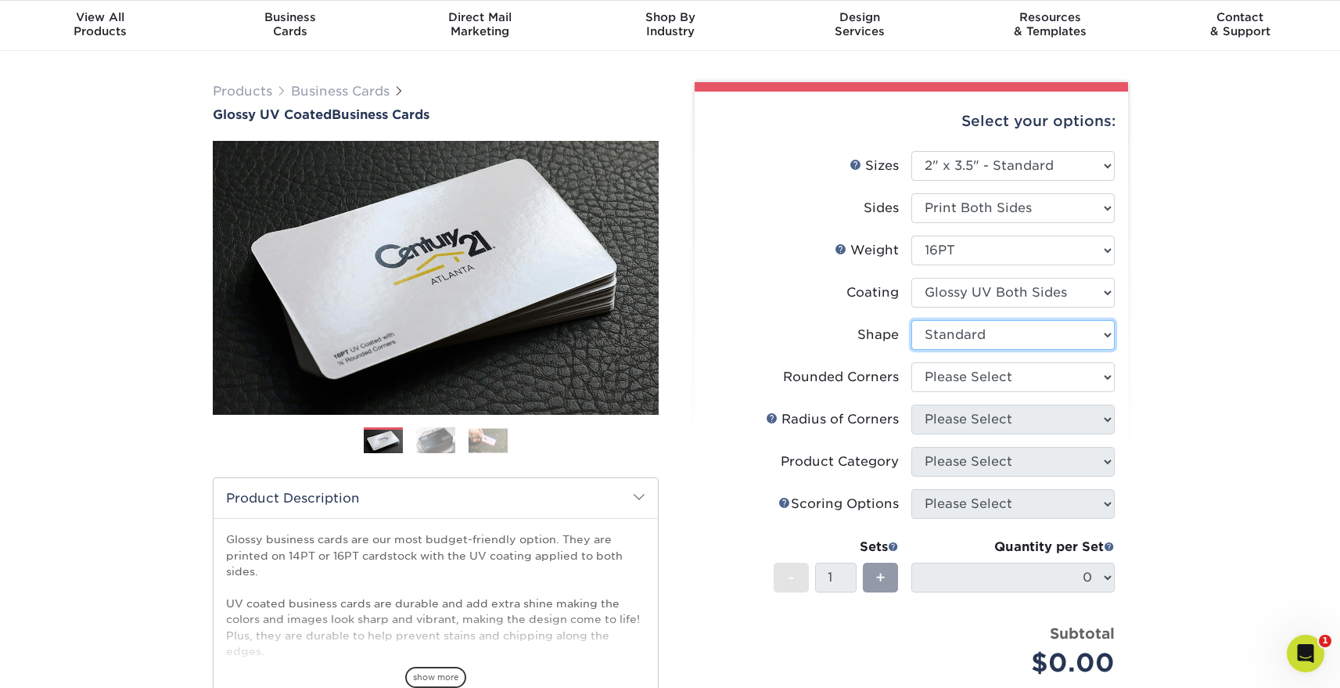
scroll to position [50, 0]
click at [963, 341] on select "Please Select Standard Oval" at bounding box center [1013, 334] width 203 height 30
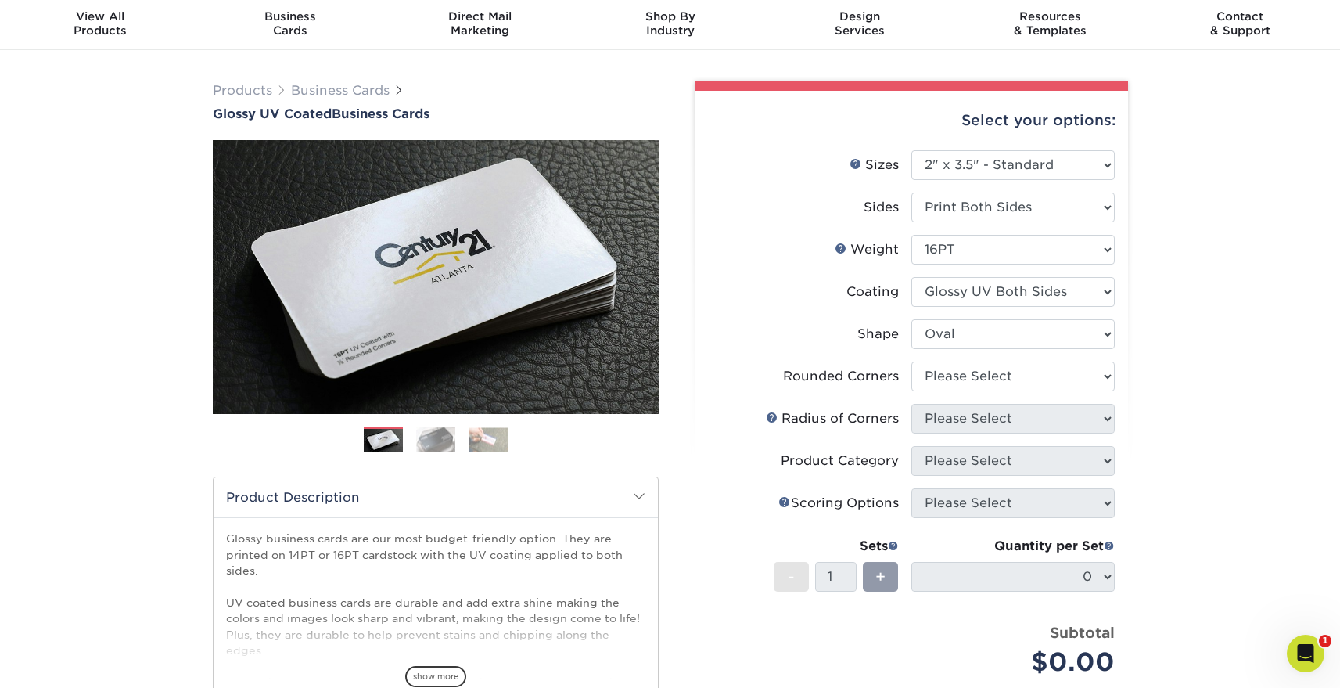
click at [912, 319] on select "Please Select Standard Oval" at bounding box center [1013, 334] width 203 height 30
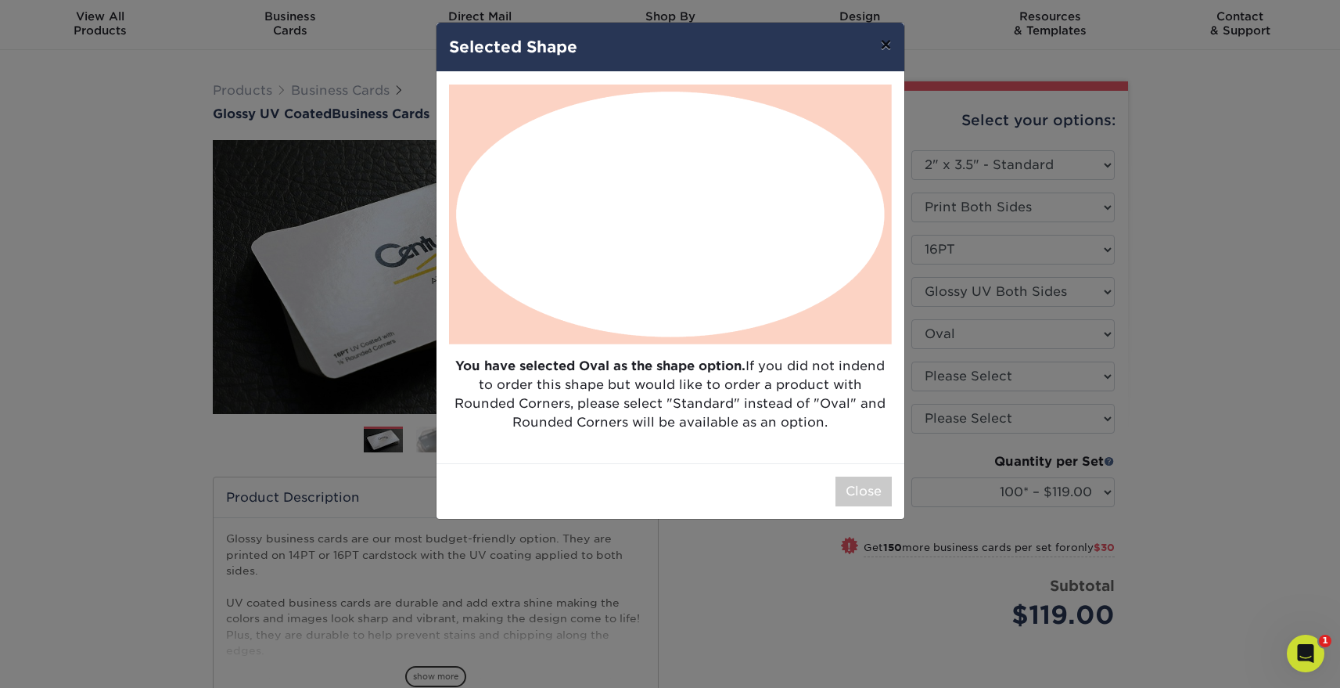
click at [888, 51] on button "×" at bounding box center [886, 45] width 36 height 44
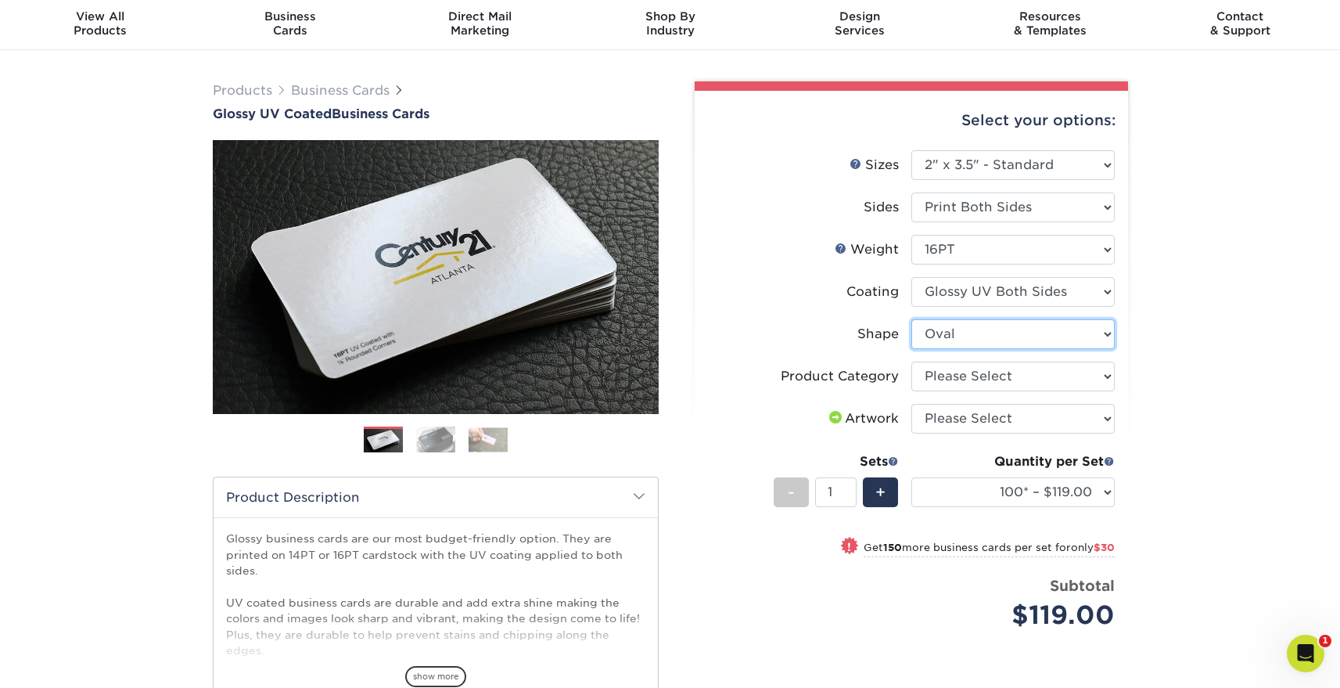
click at [952, 332] on select "Please Select Standard Oval" at bounding box center [1013, 334] width 203 height 30
select select "standard"
click at [912, 319] on select "Please Select Standard Oval" at bounding box center [1013, 334] width 203 height 30
select select
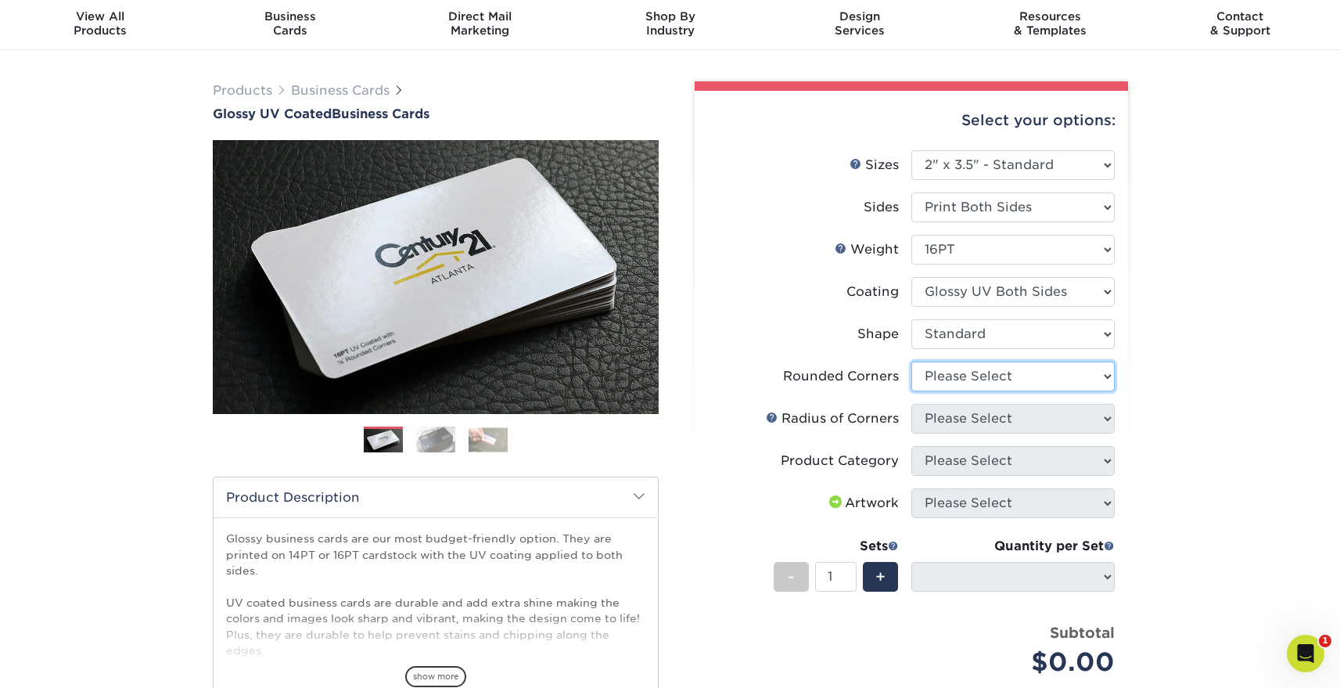
click at [942, 372] on select "Please Select Yes - Round 2 Corners Yes - Round 4 Corners No" at bounding box center [1013, 377] width 203 height 30
select select "7672df9e-0e0a-464d-8e1f-920c575e4da3"
click at [912, 362] on select "Please Select Yes - Round 2 Corners Yes - Round 4 Corners No" at bounding box center [1013, 377] width 203 height 30
select select "-1"
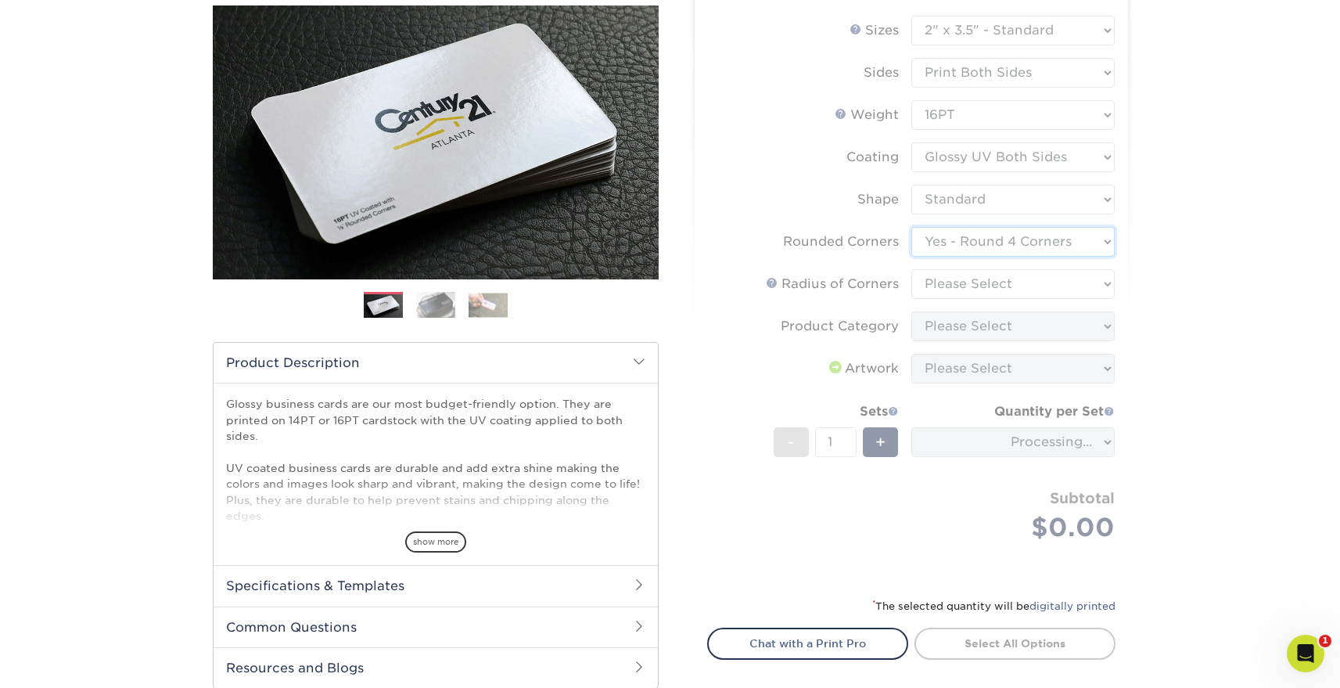
scroll to position [189, 0]
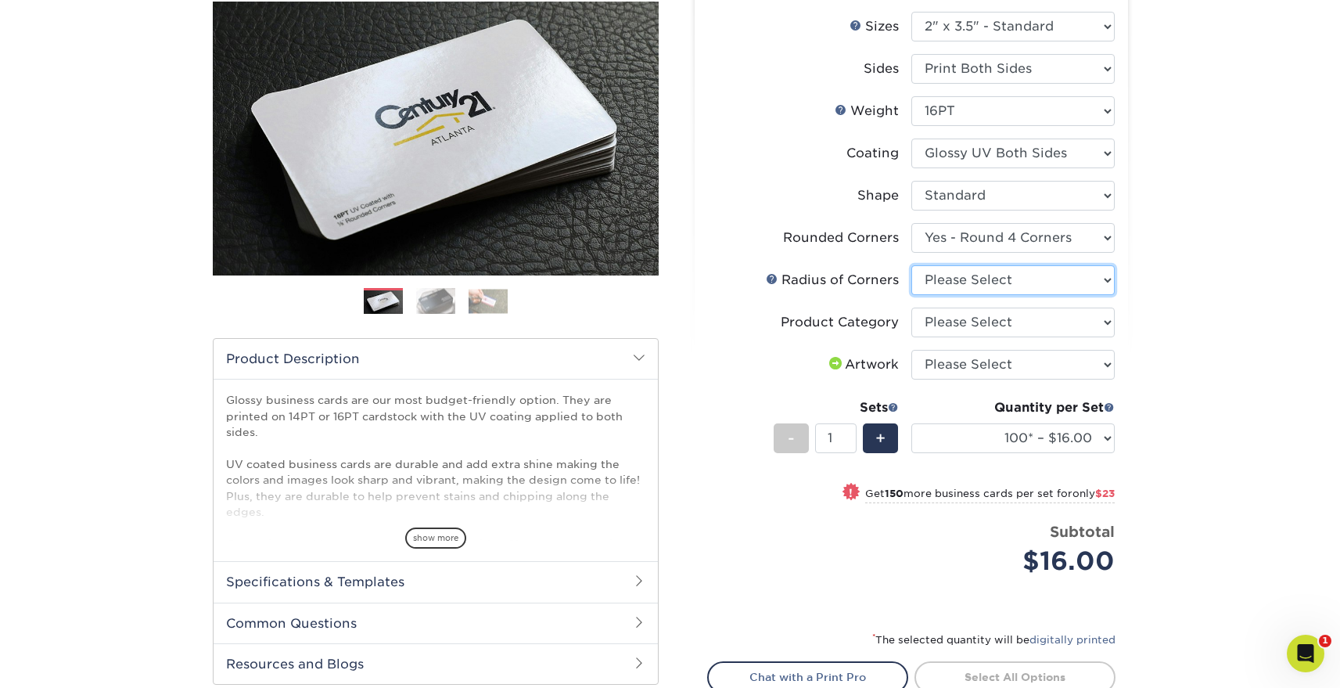
click at [941, 278] on select "Please Select Rounded 1/8" Rounded 1/4"" at bounding box center [1013, 280] width 203 height 30
select select "589680c7-ee9a-431b-9d12-d7aeb1386a97"
click at [912, 265] on select "Please Select Rounded 1/8" Rounded 1/4"" at bounding box center [1013, 280] width 203 height 30
click at [949, 316] on select "Please Select Business Cards" at bounding box center [1013, 323] width 203 height 30
select select "3b5148f1-0588-4f88-a218-97bcfdce65c1"
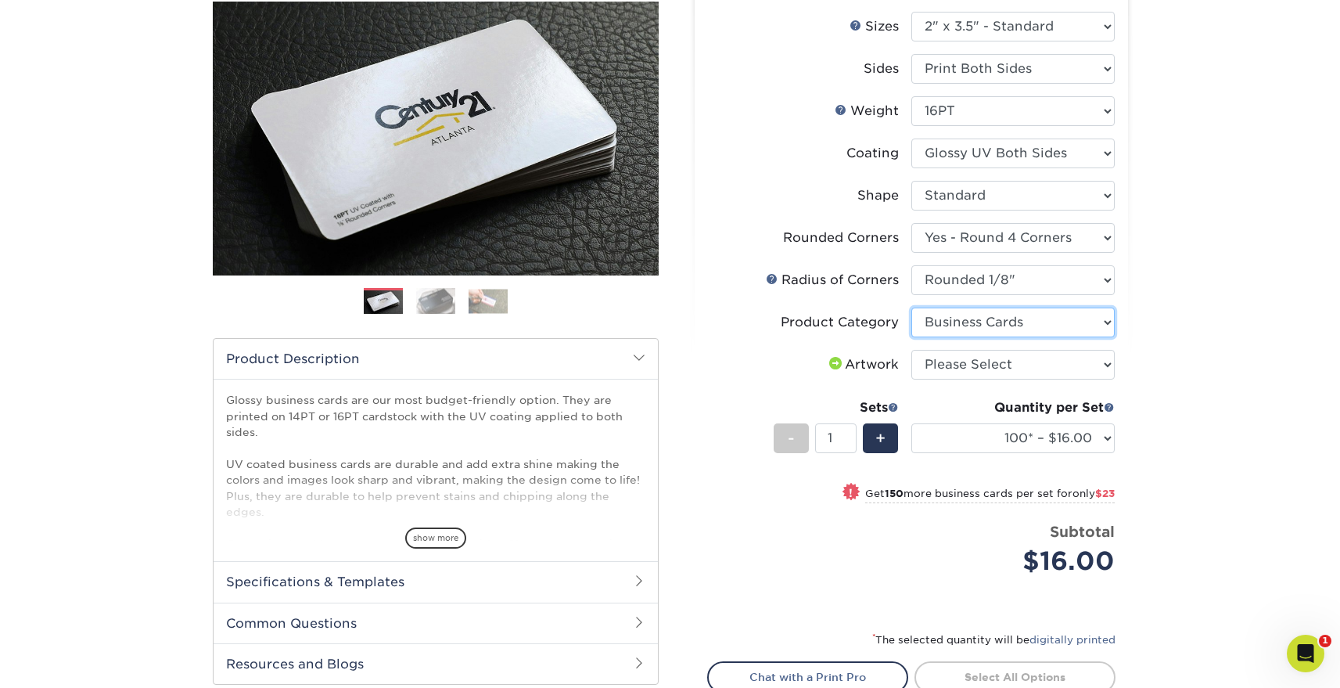
click at [912, 308] on select "Please Select Business Cards" at bounding box center [1013, 323] width 203 height 30
click at [1015, 440] on select "100* – $16.00 250* – $39.00 500 – $77.00 1000 – $94.00 2500 – $173.00 5000 – $2…" at bounding box center [1013, 438] width 203 height 30
select select "250* – $39.00"
click at [912, 423] on select "100* – $16.00 250* – $39.00 500 – $77.00 1000 – $94.00 2500 – $173.00 5000 – $2…" at bounding box center [1013, 438] width 203 height 30
click at [1095, 363] on select "Please Select I will upload files I need a design - $100" at bounding box center [1013, 365] width 203 height 30
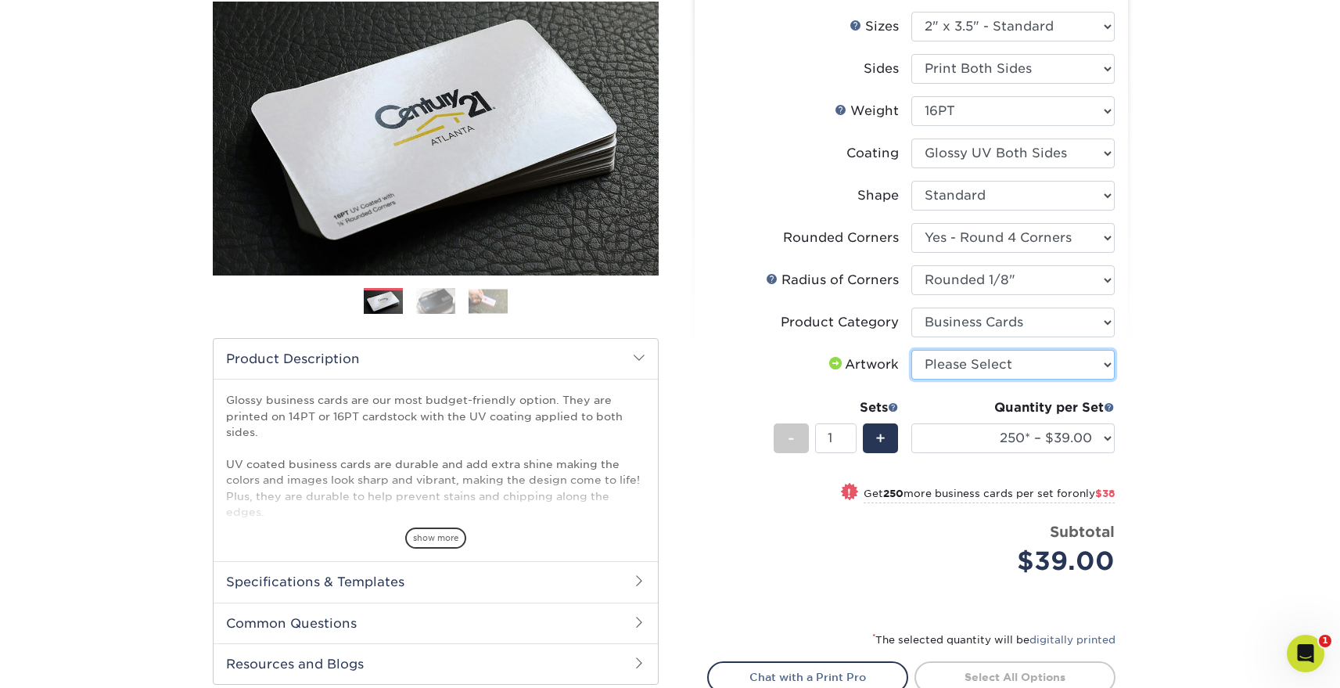
select select "upload"
click at [912, 350] on select "Please Select I will upload files I need a design - $100" at bounding box center [1013, 365] width 203 height 30
